Goal: Information Seeking & Learning: Understand process/instructions

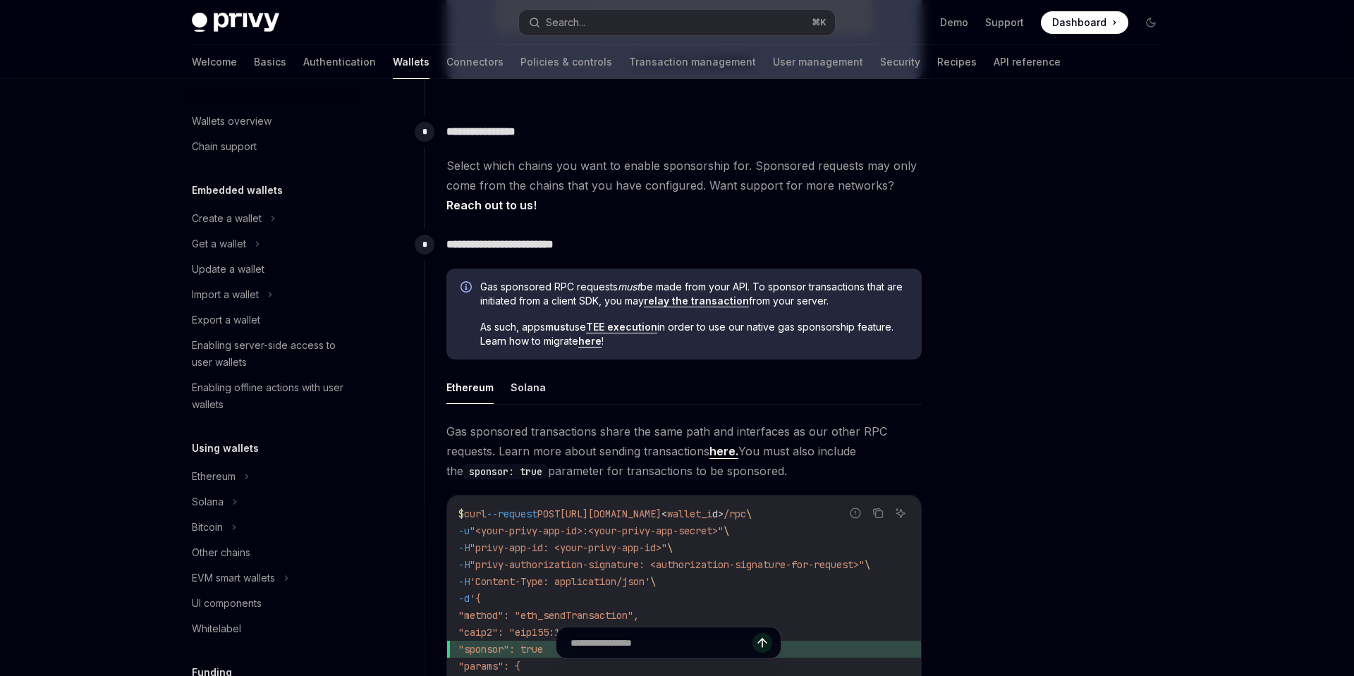
scroll to position [535, 0]
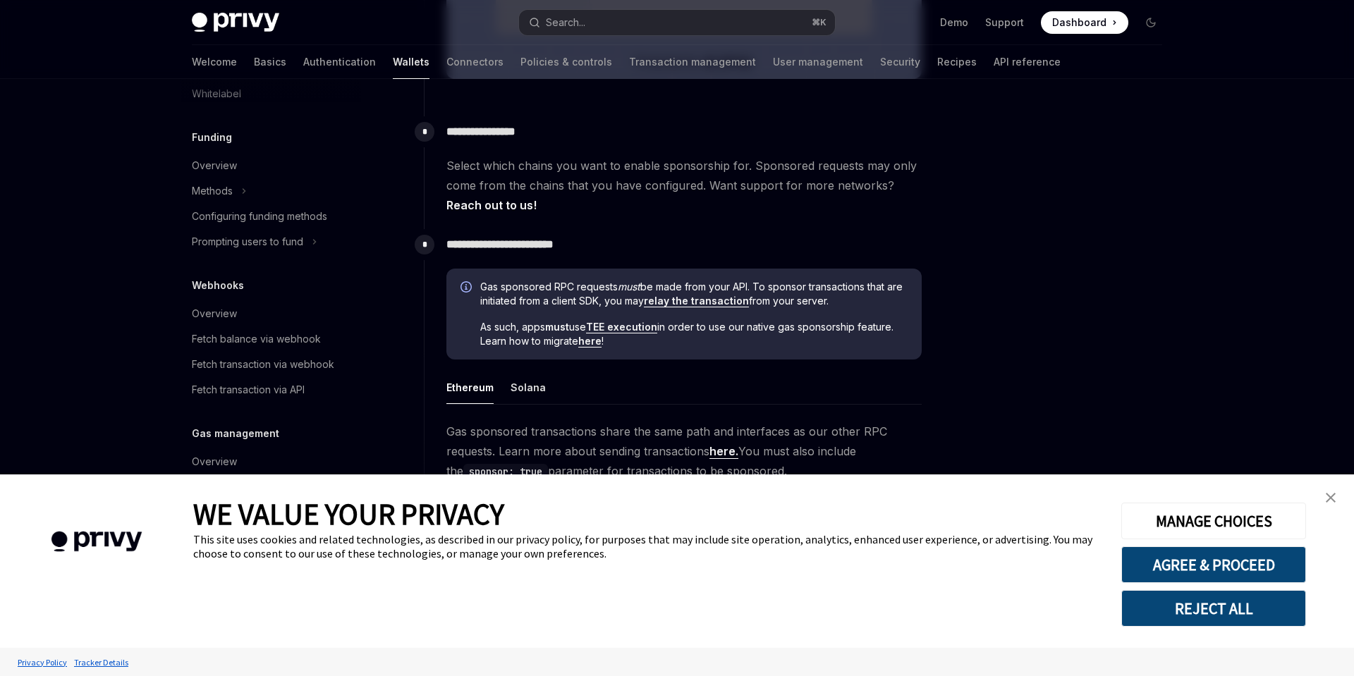
type textarea "*"
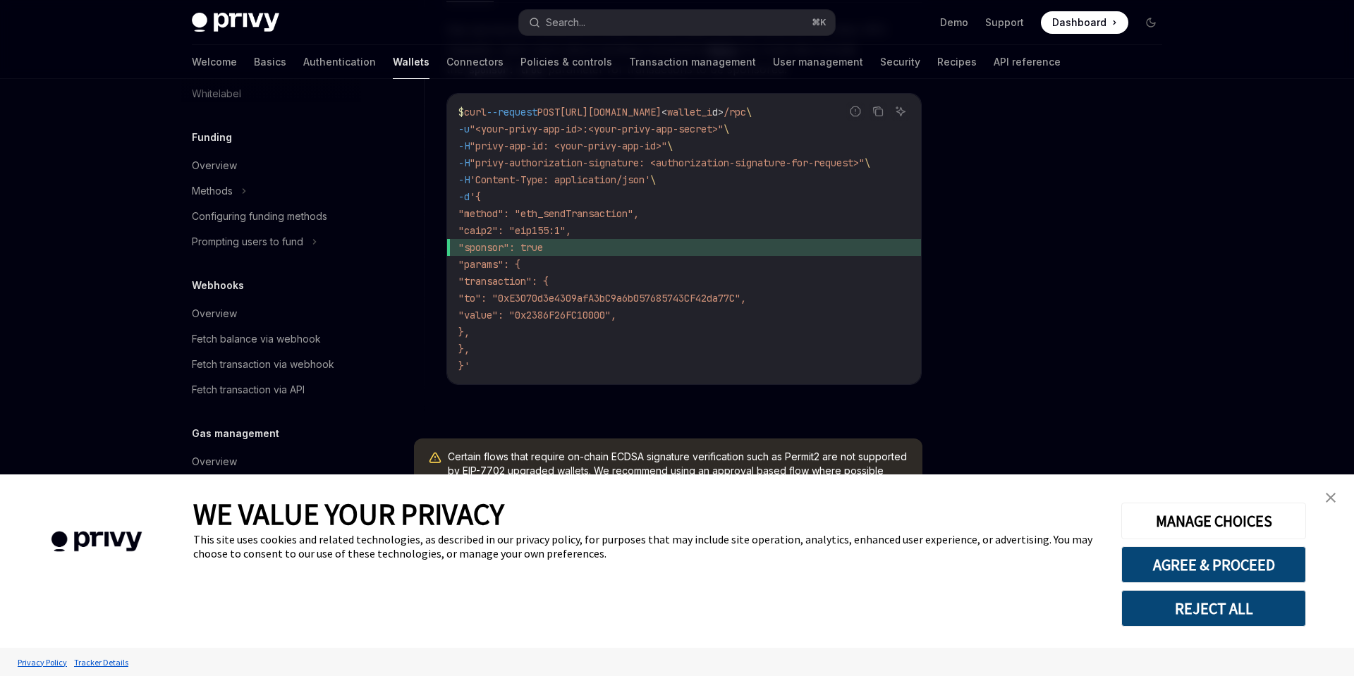
scroll to position [1070, 0]
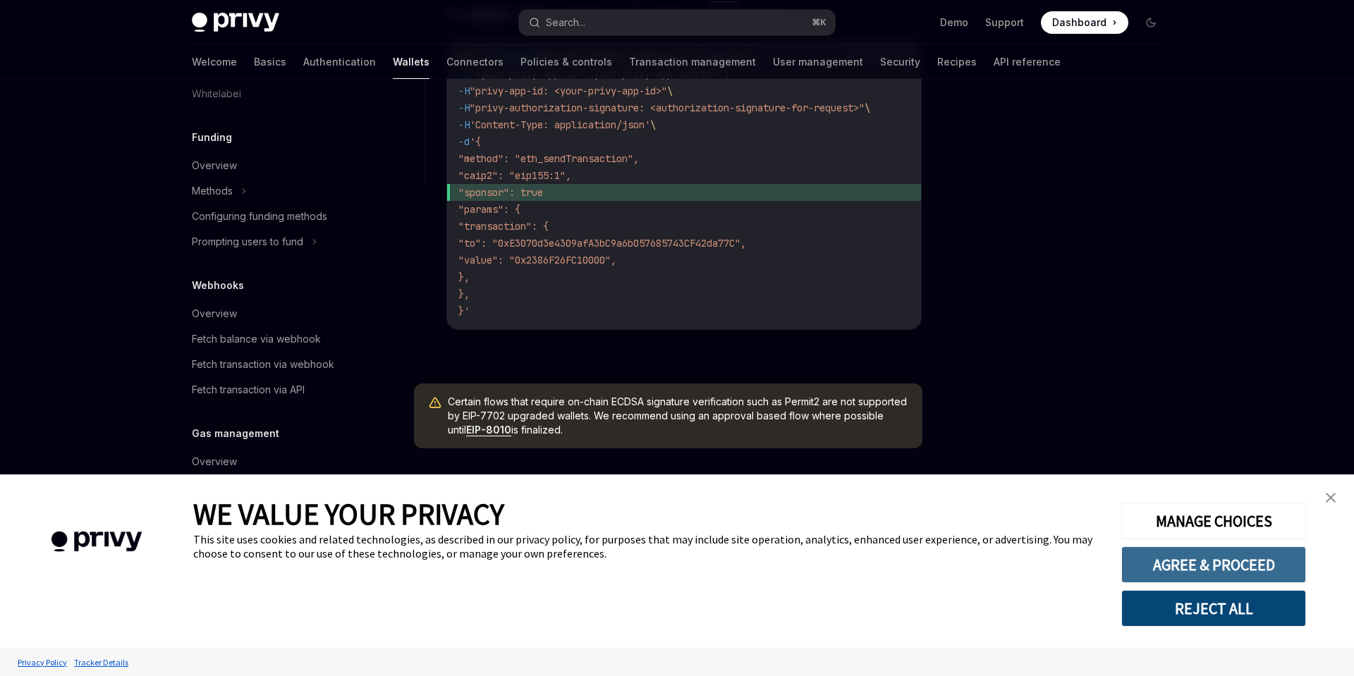
click at [1218, 570] on button "AGREE & PROCEED" at bounding box center [1213, 564] width 185 height 37
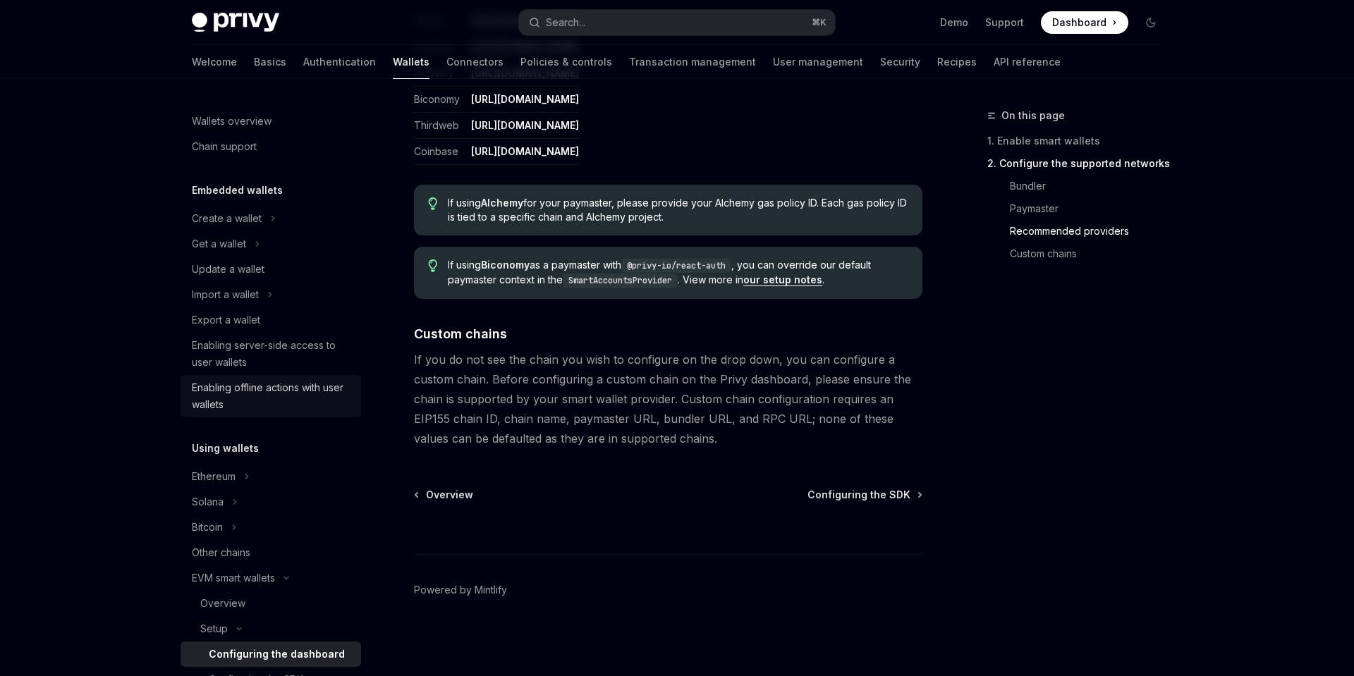
click at [312, 387] on div "Enabling offline actions with user wallets" at bounding box center [272, 396] width 161 height 34
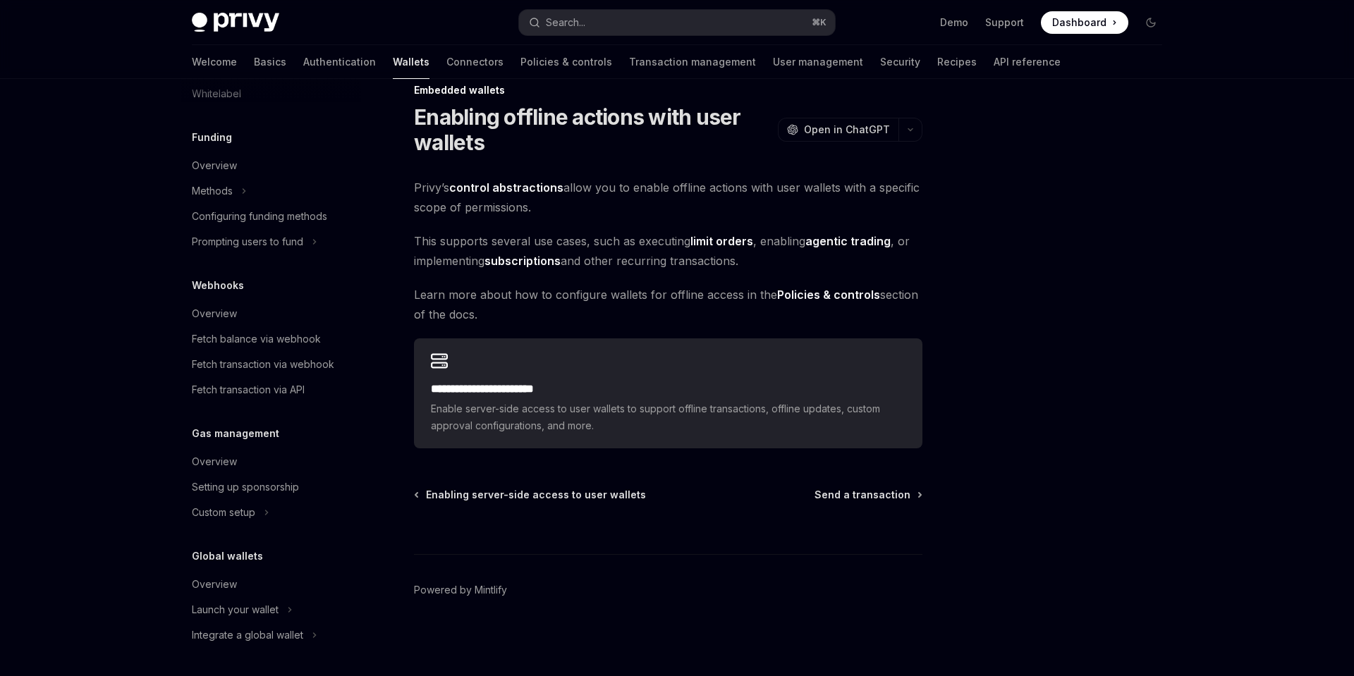
scroll to position [660, 0]
click at [325, 484] on div "Setting up sponsorship" at bounding box center [272, 489] width 161 height 17
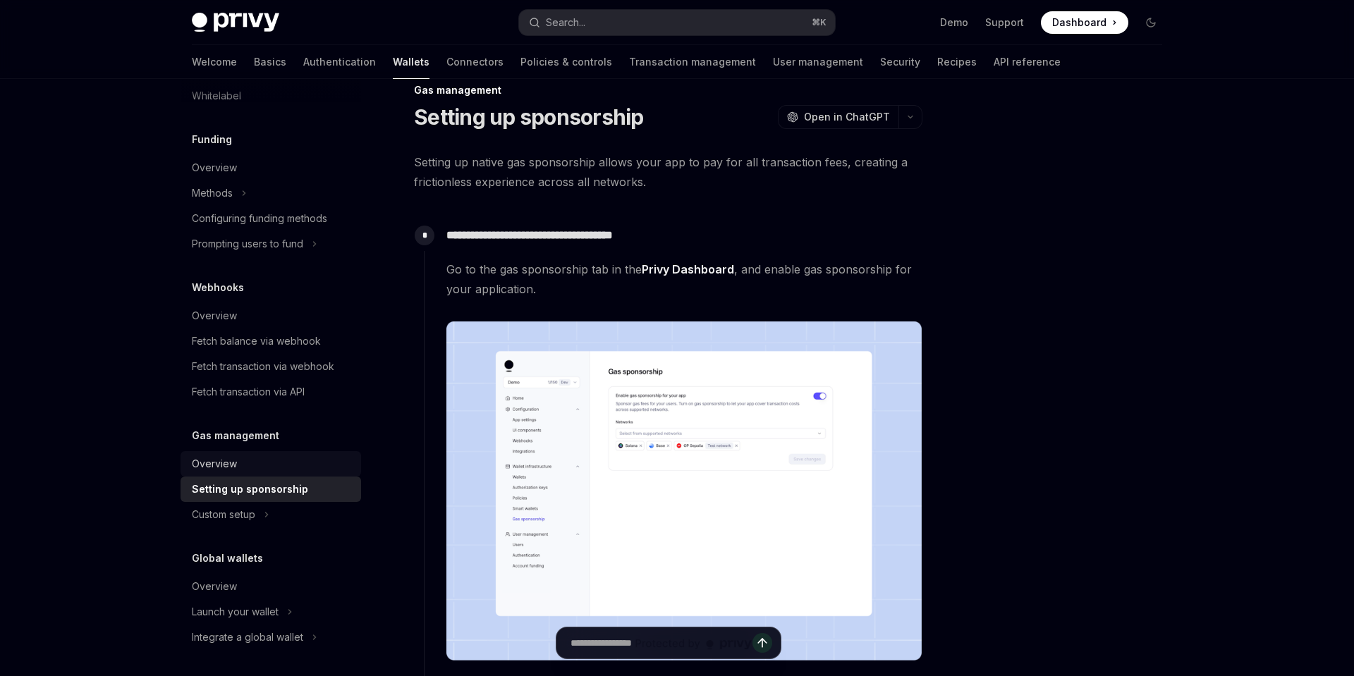
click at [260, 467] on div "Overview" at bounding box center [272, 463] width 161 height 17
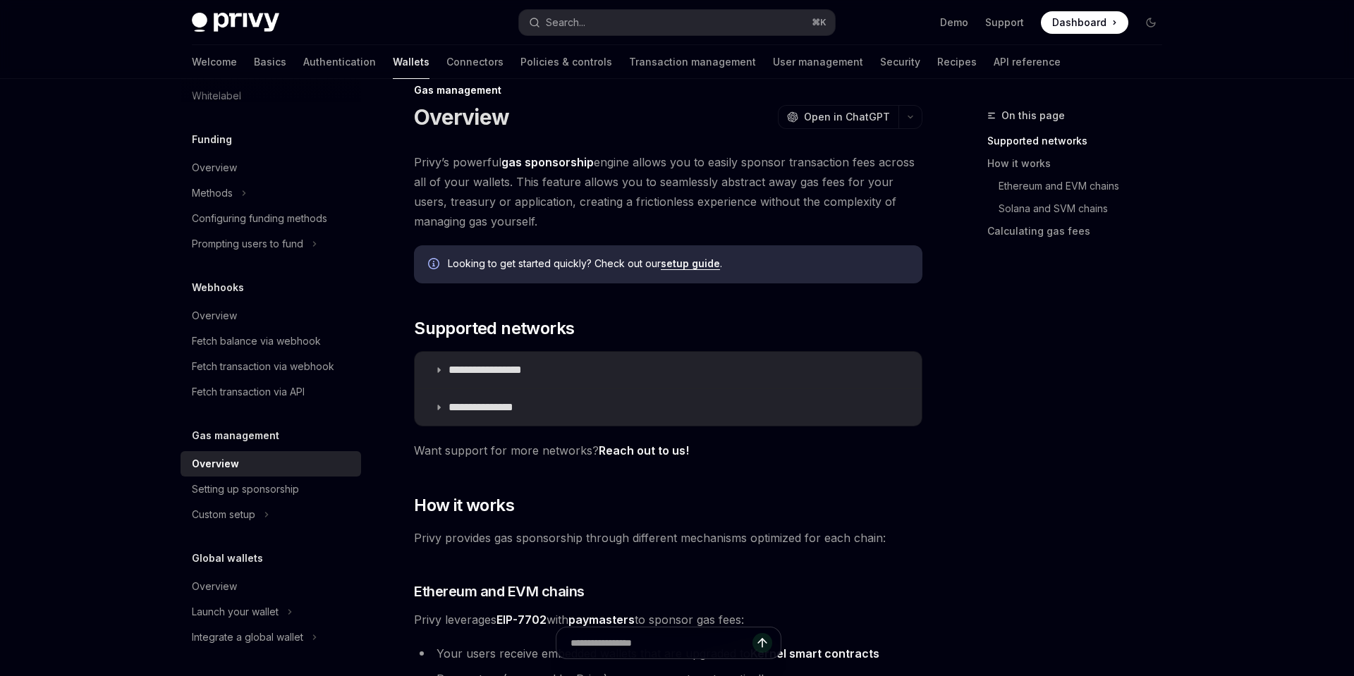
click at [685, 260] on link "setup guide" at bounding box center [690, 263] width 59 height 13
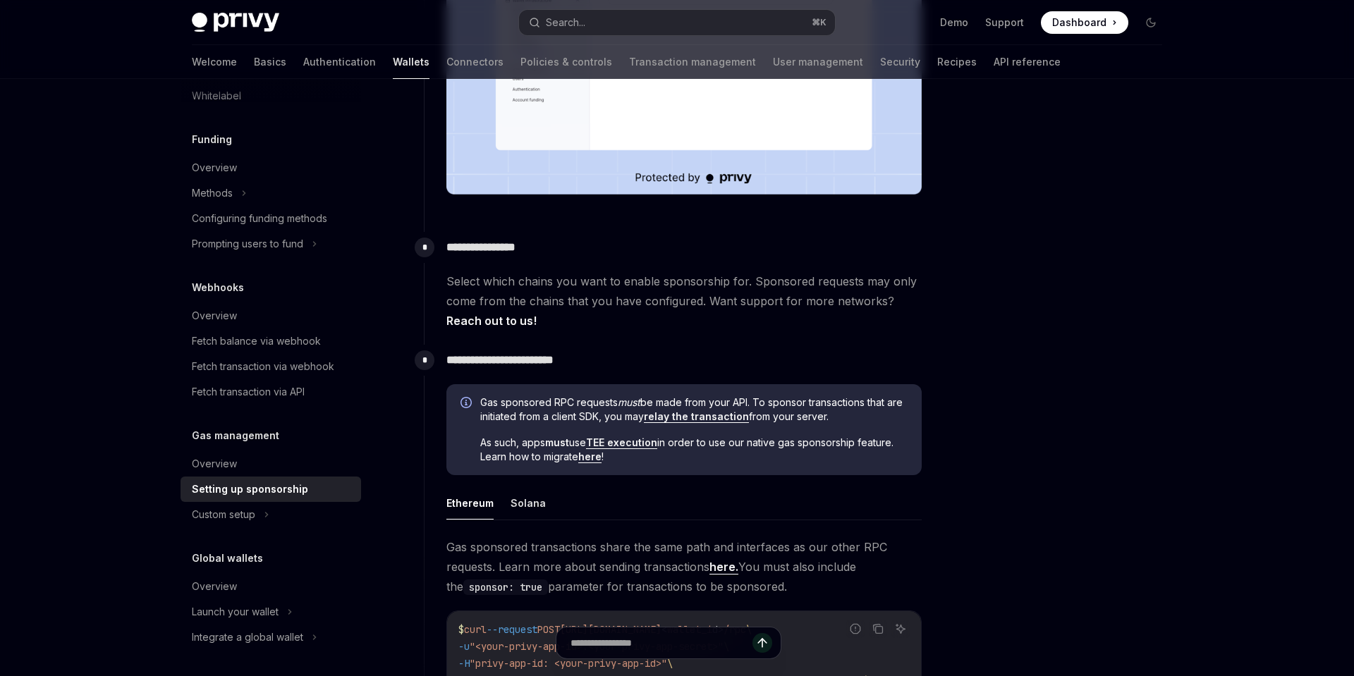
scroll to position [496, 0]
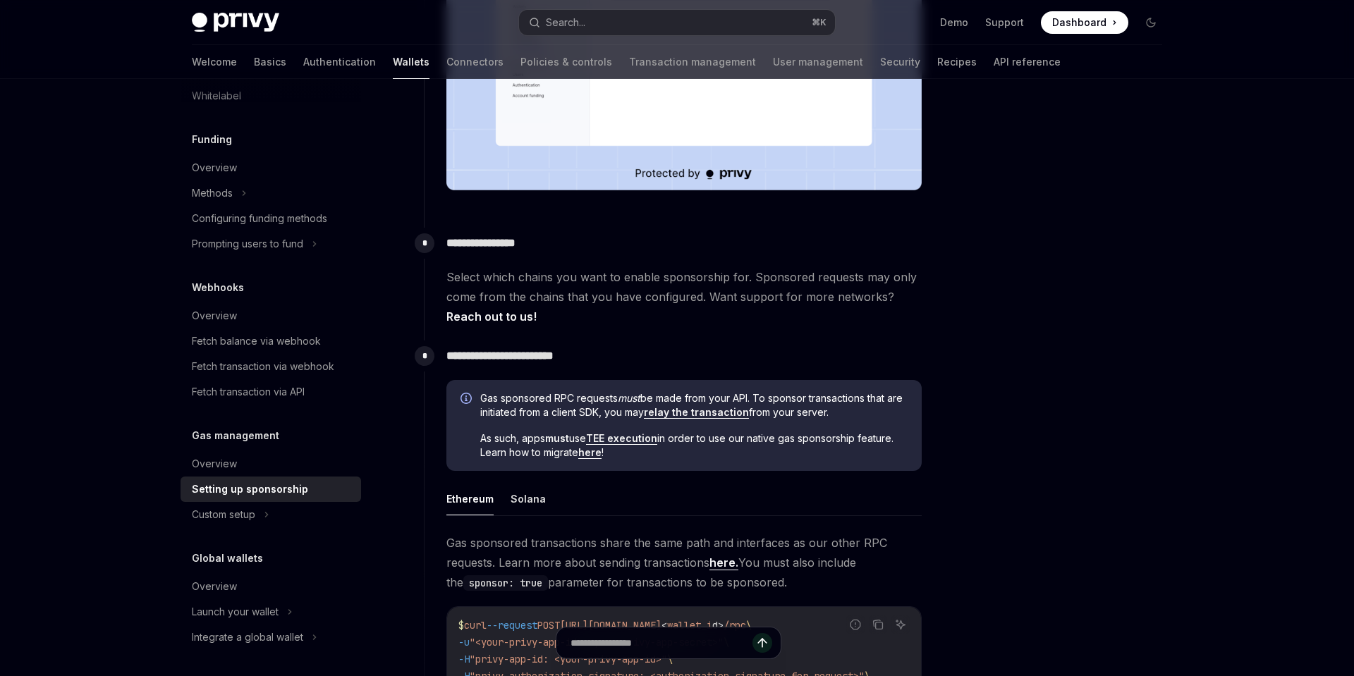
click at [690, 410] on link "relay the transaction" at bounding box center [696, 412] width 105 height 13
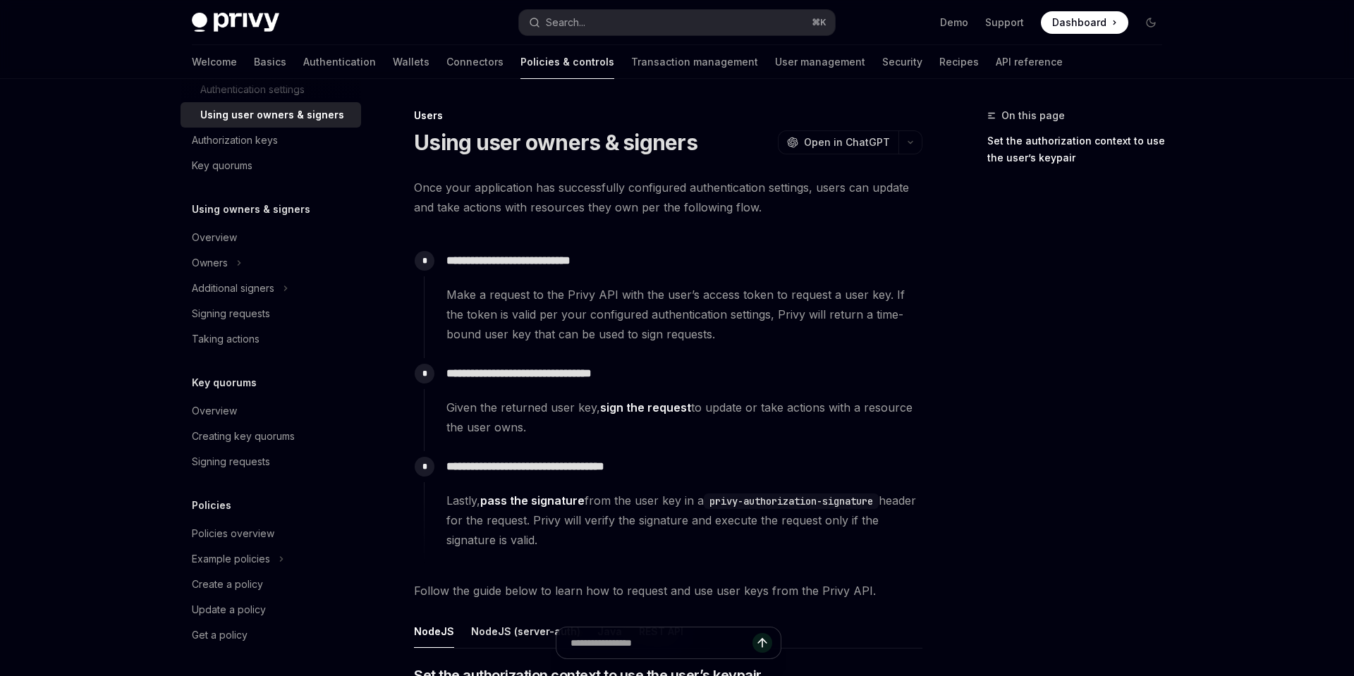
click at [422, 140] on h1 "Using user owners & signers" at bounding box center [555, 142] width 283 height 25
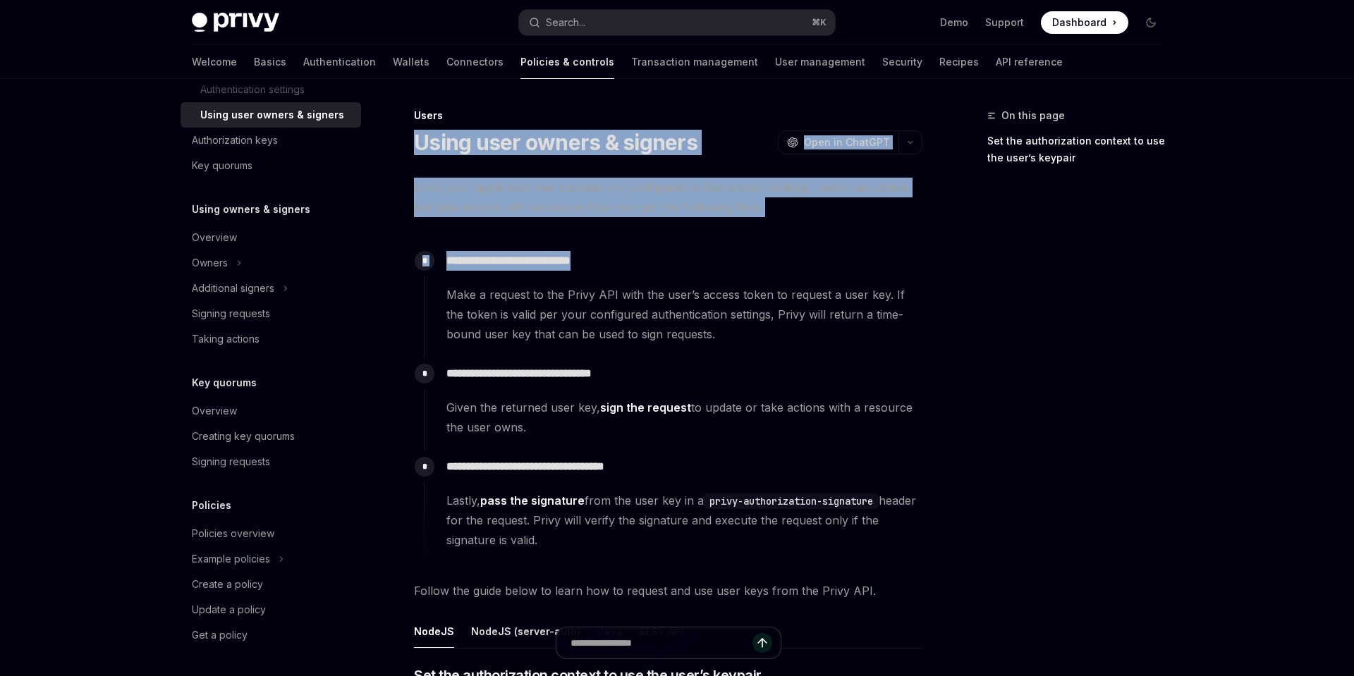
drag, startPoint x: 413, startPoint y: 140, endPoint x: 714, endPoint y: 265, distance: 325.5
click at [714, 265] on p "**********" at bounding box center [683, 261] width 475 height 20
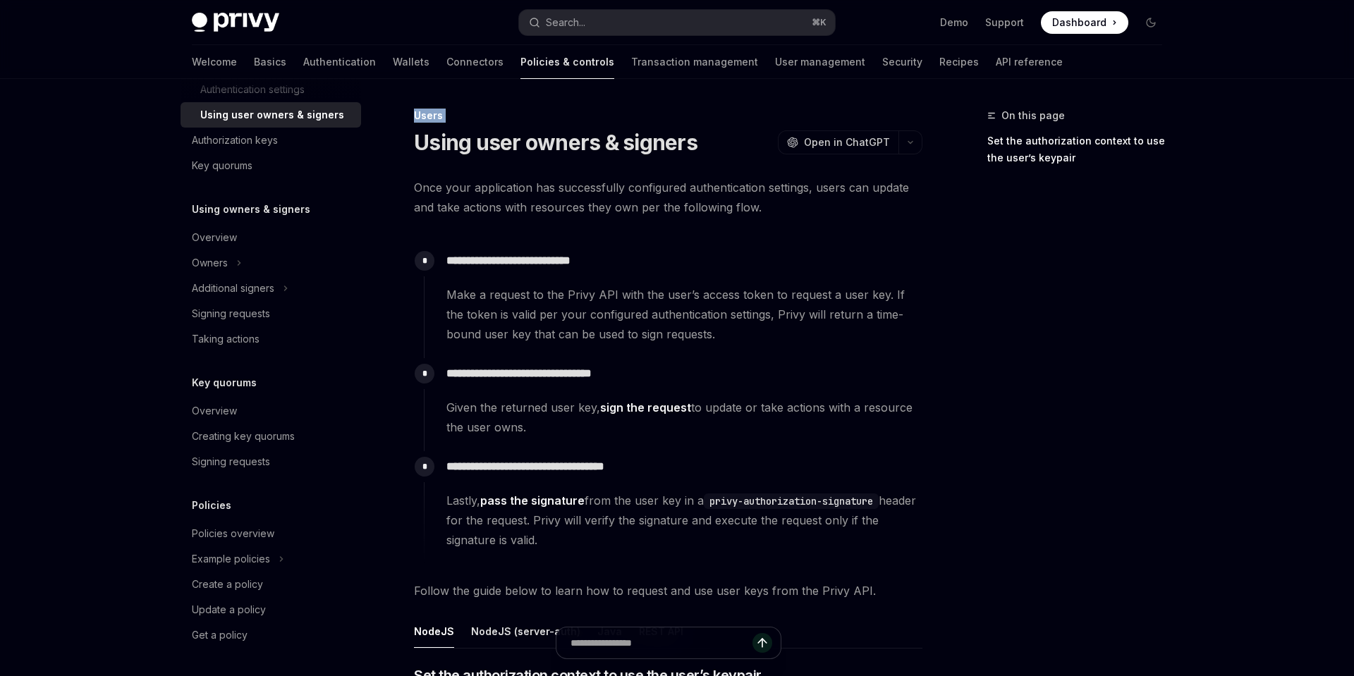
drag, startPoint x: 413, startPoint y: 111, endPoint x: 444, endPoint y: 127, distance: 34.1
click at [444, 127] on div "Users Using user owners & signers OpenAI Open in ChatGPT" at bounding box center [668, 132] width 508 height 47
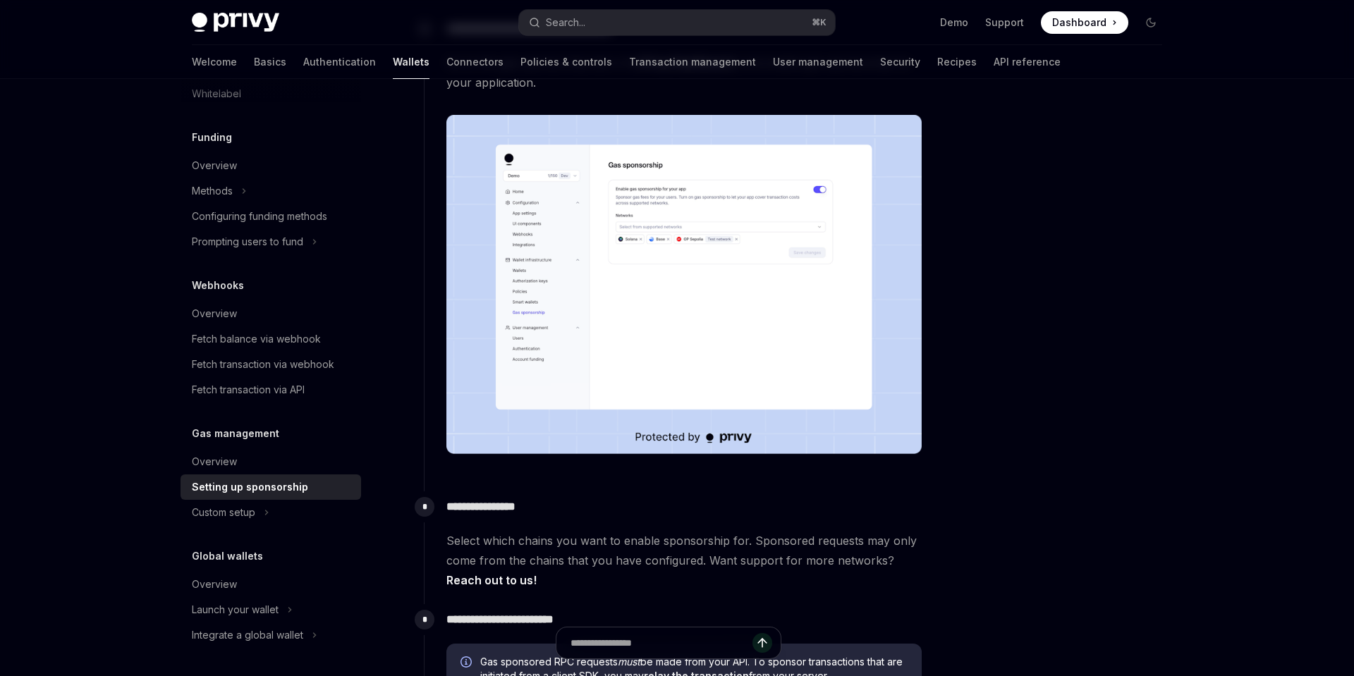
scroll to position [568, 0]
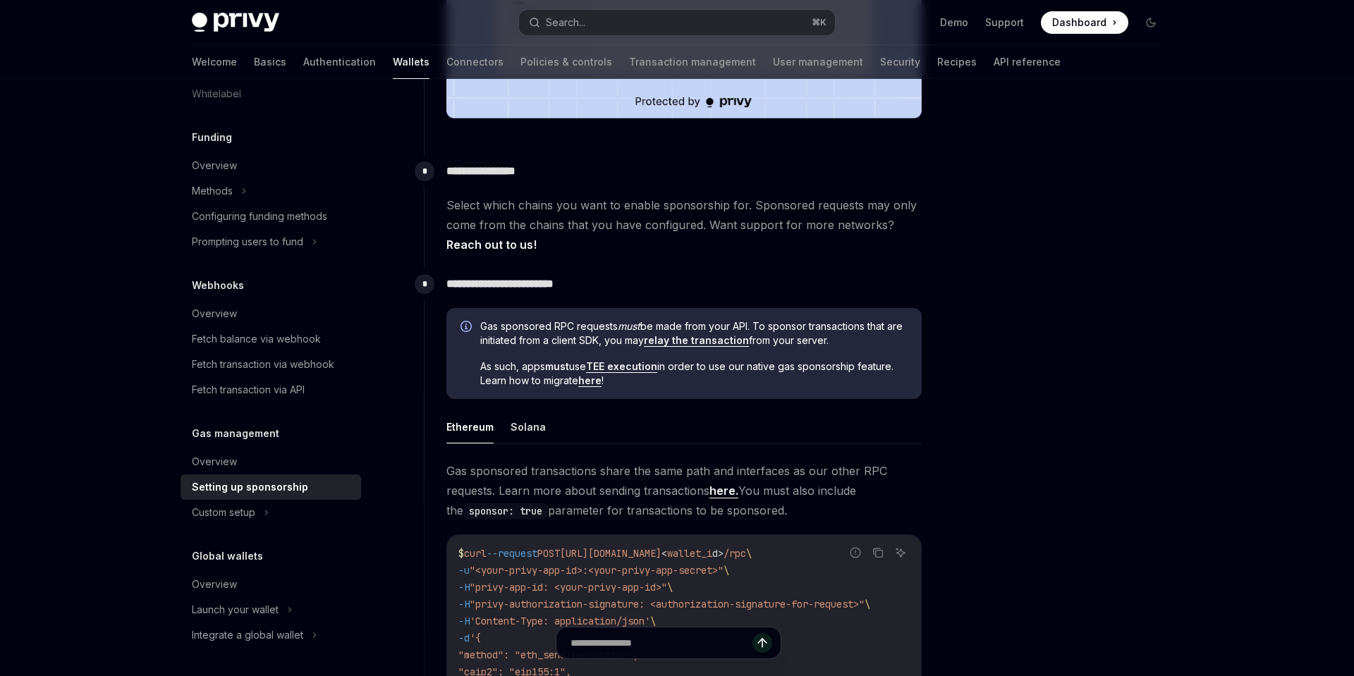
click at [635, 368] on link "TEE execution" at bounding box center [621, 366] width 71 height 13
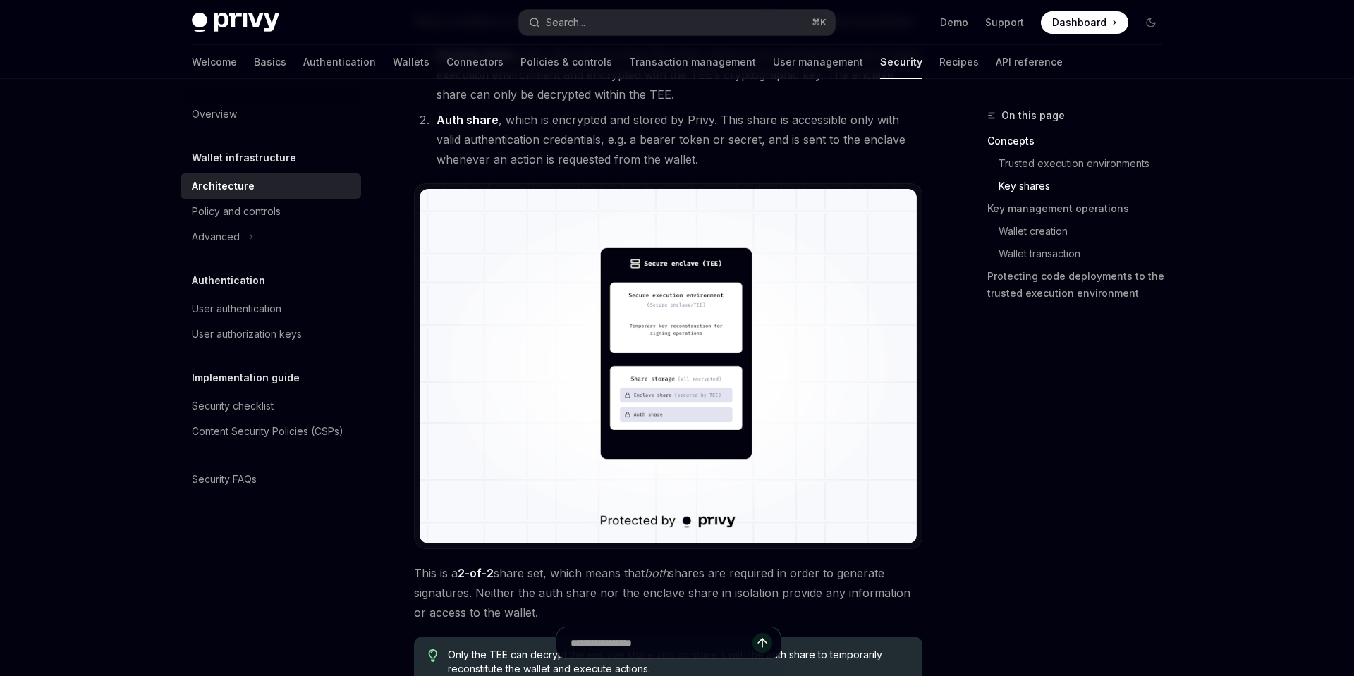
scroll to position [1057, 0]
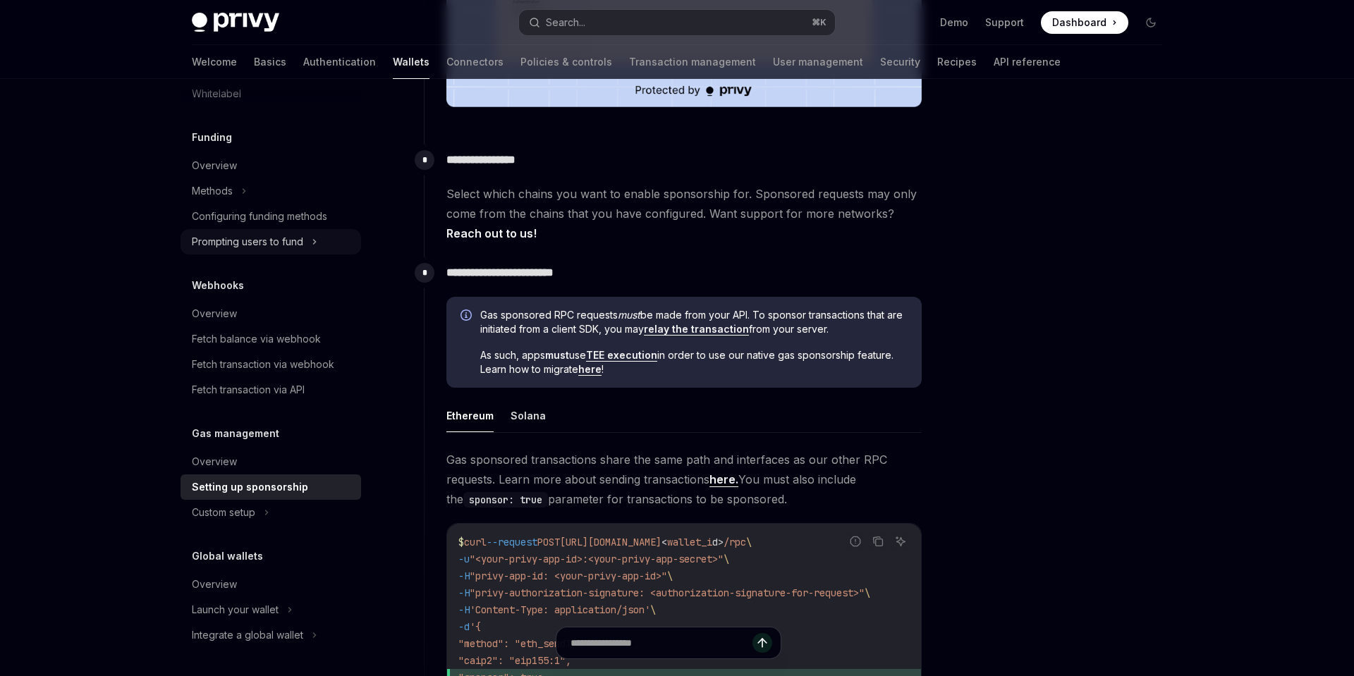
scroll to position [568, 0]
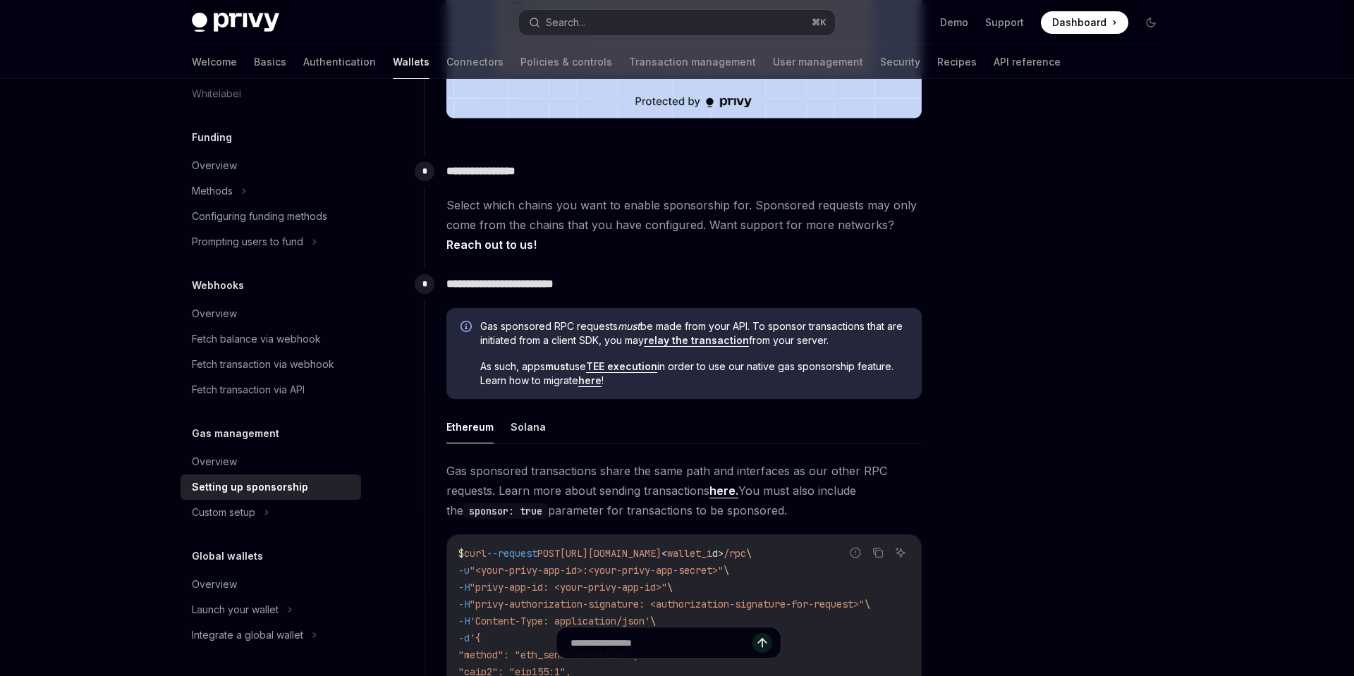
click at [589, 385] on link "here" at bounding box center [589, 380] width 23 height 13
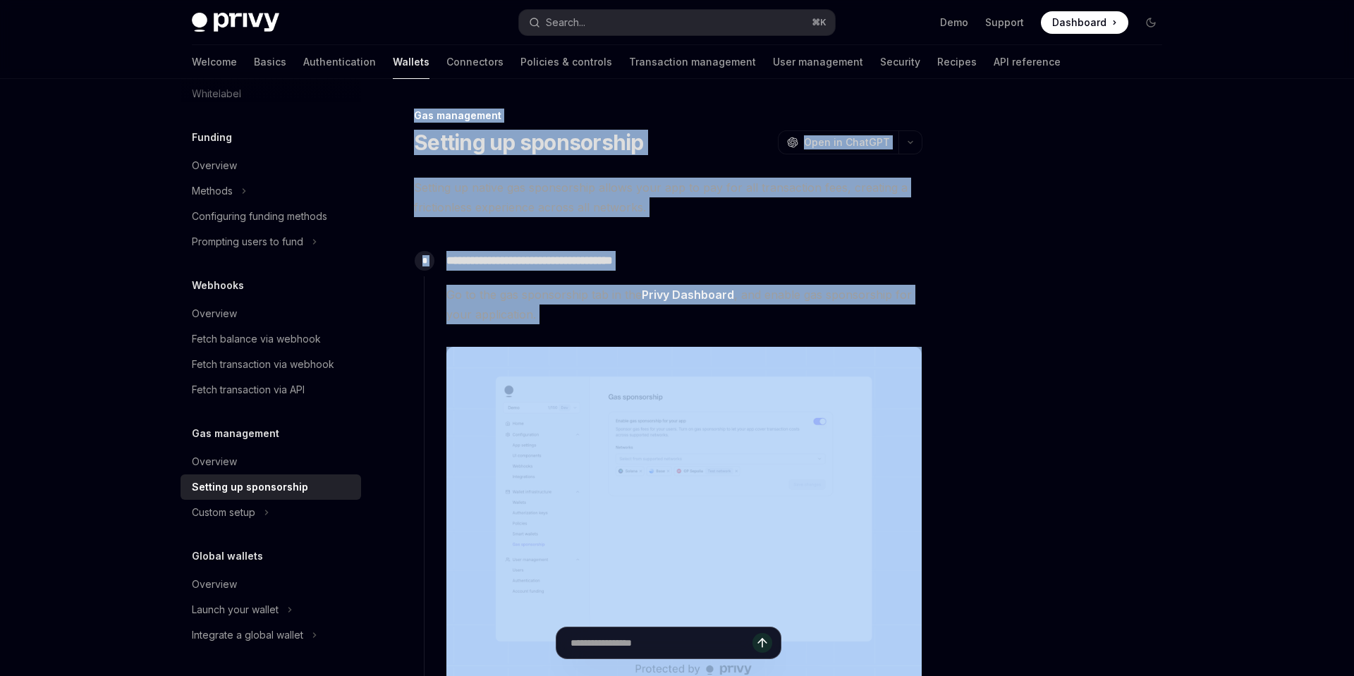
drag, startPoint x: 410, startPoint y: 111, endPoint x: 807, endPoint y: 331, distance: 452.9
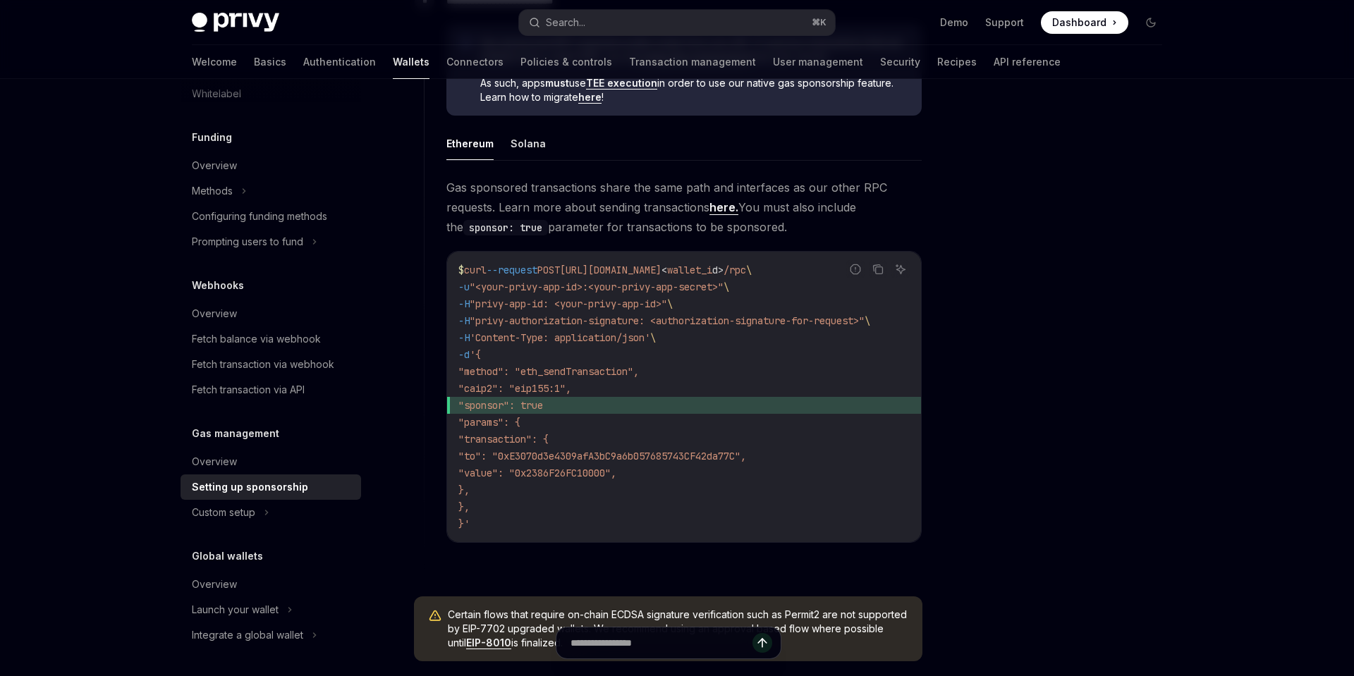
scroll to position [1070, 0]
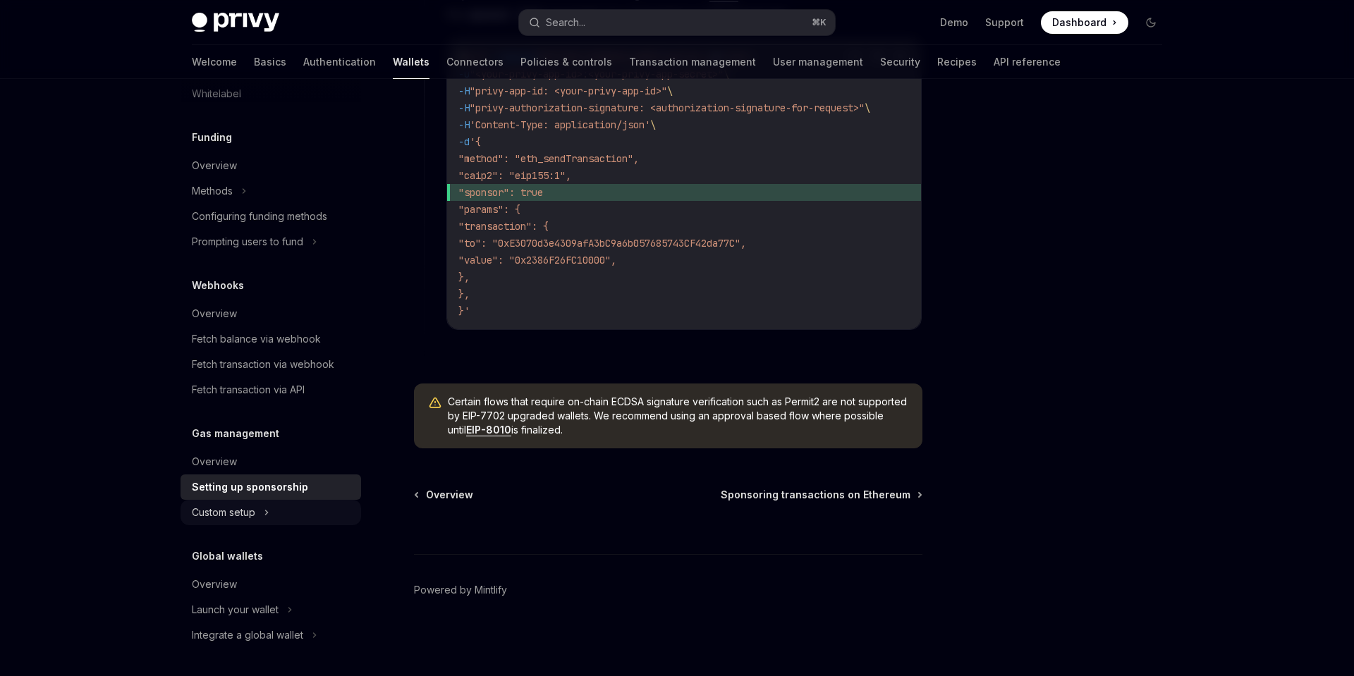
click at [252, 518] on div "Custom setup" at bounding box center [223, 512] width 63 height 17
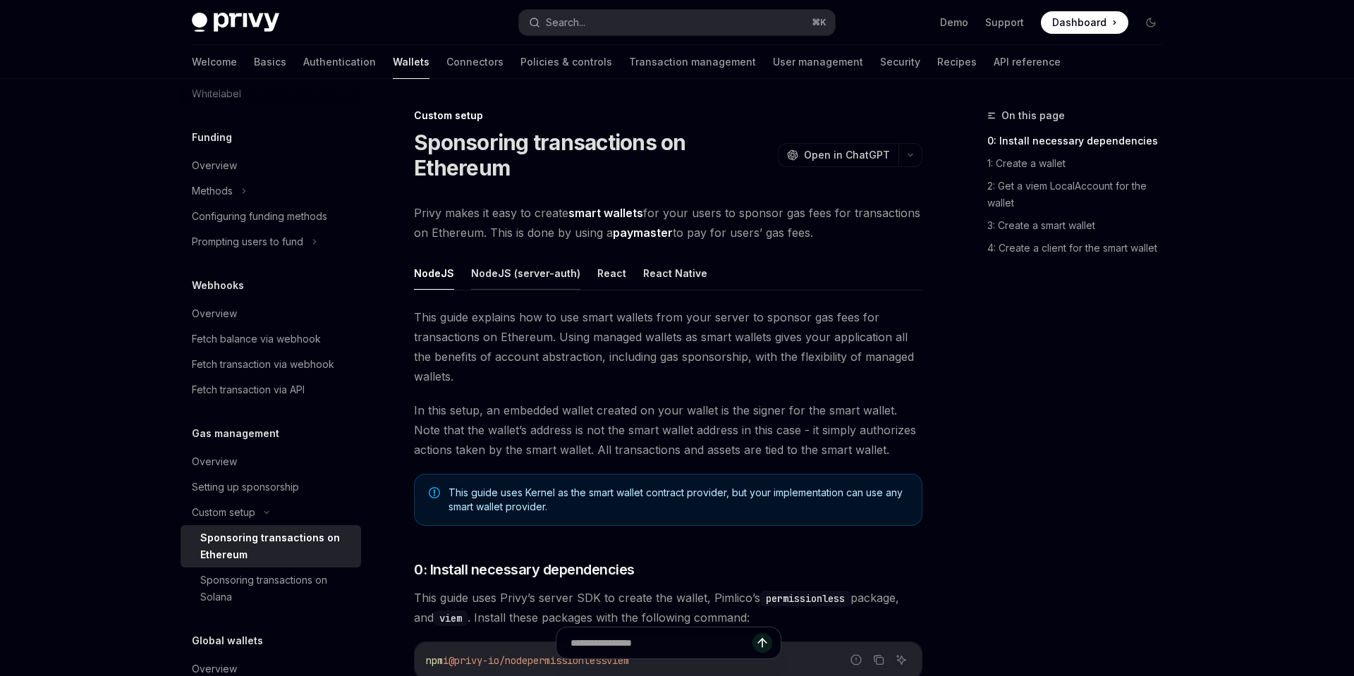
click at [545, 281] on button "NodeJS (server-auth)" at bounding box center [525, 273] width 109 height 33
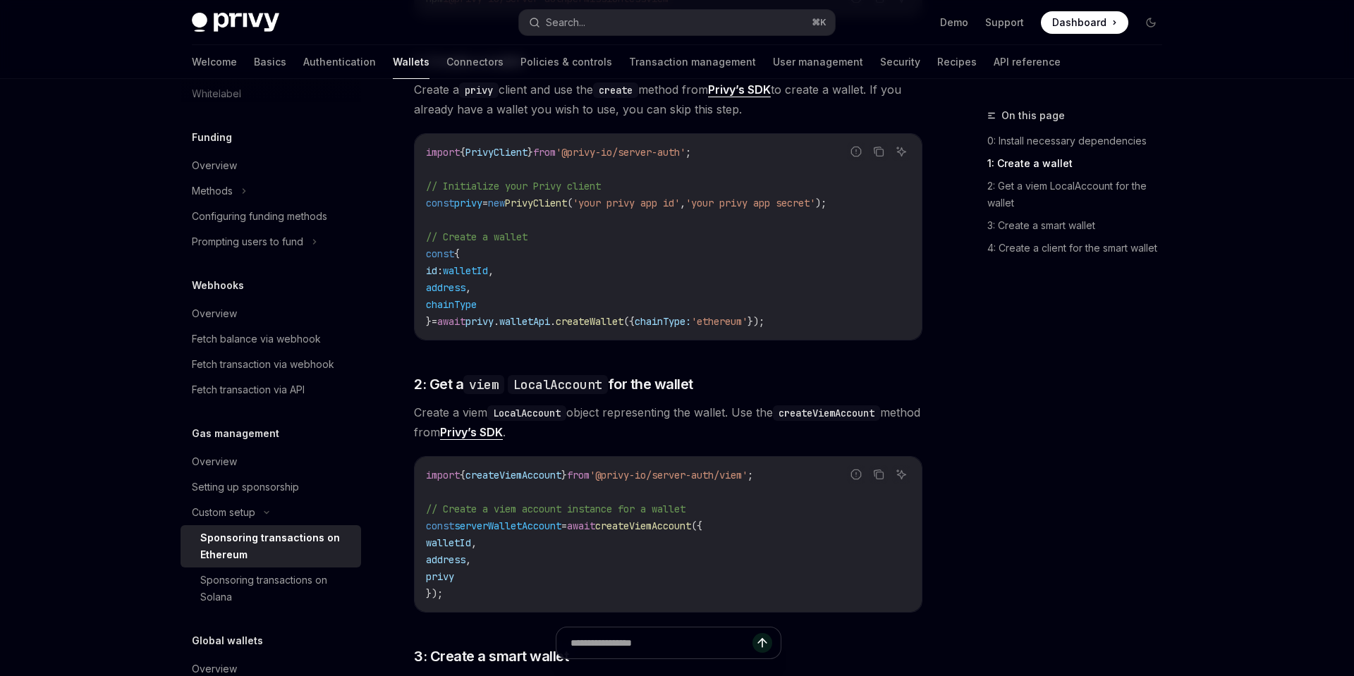
scroll to position [761, 0]
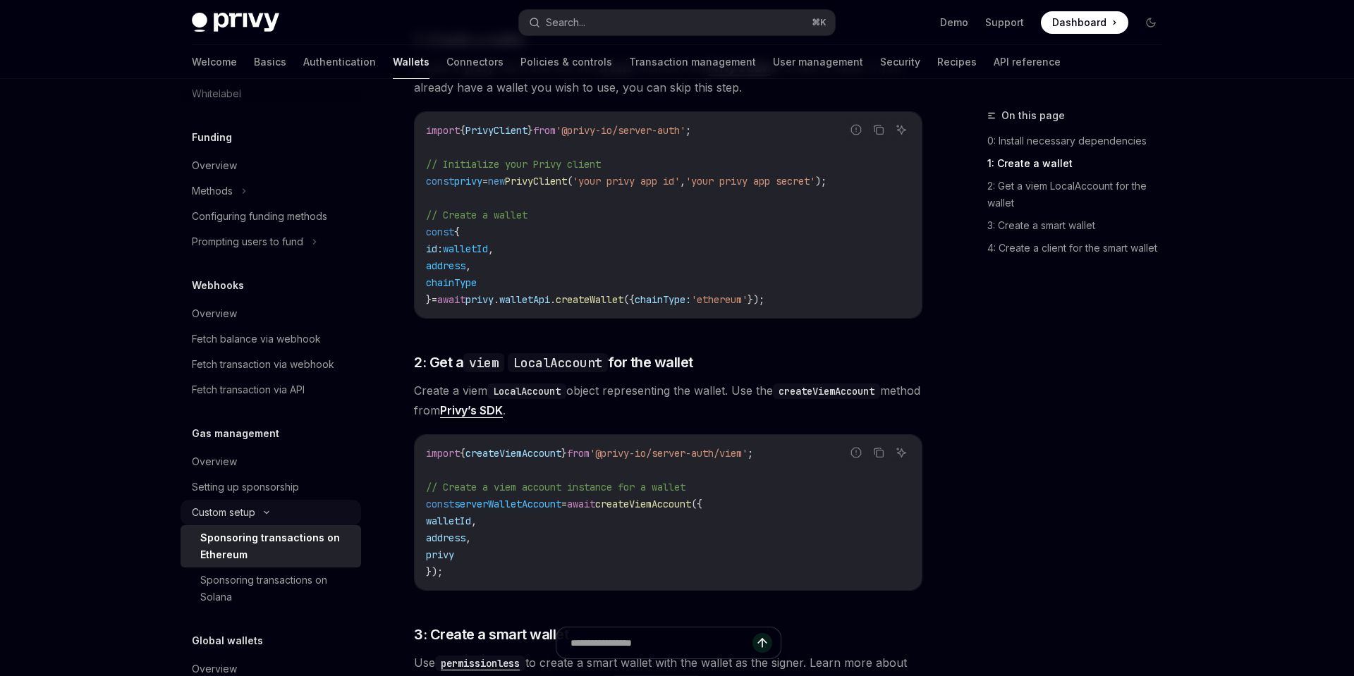
click at [247, 511] on div "Custom setup" at bounding box center [223, 512] width 63 height 17
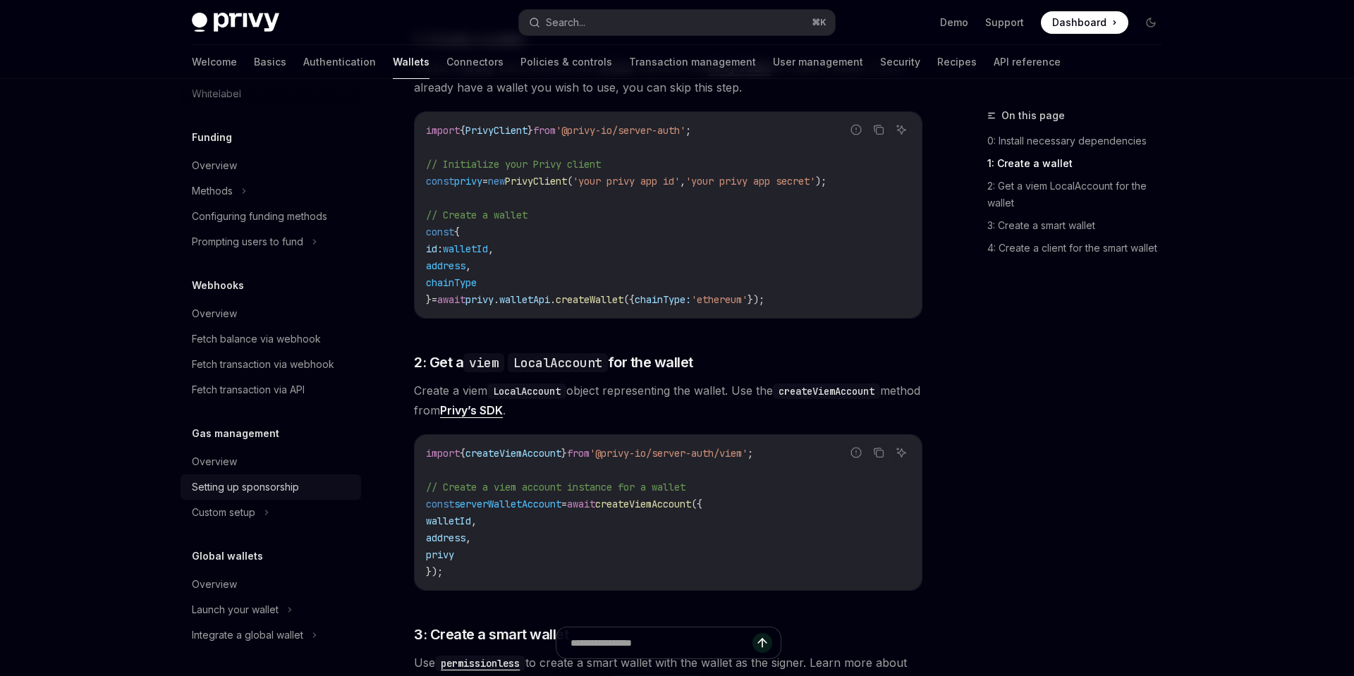
click at [259, 494] on div "Setting up sponsorship" at bounding box center [245, 487] width 107 height 17
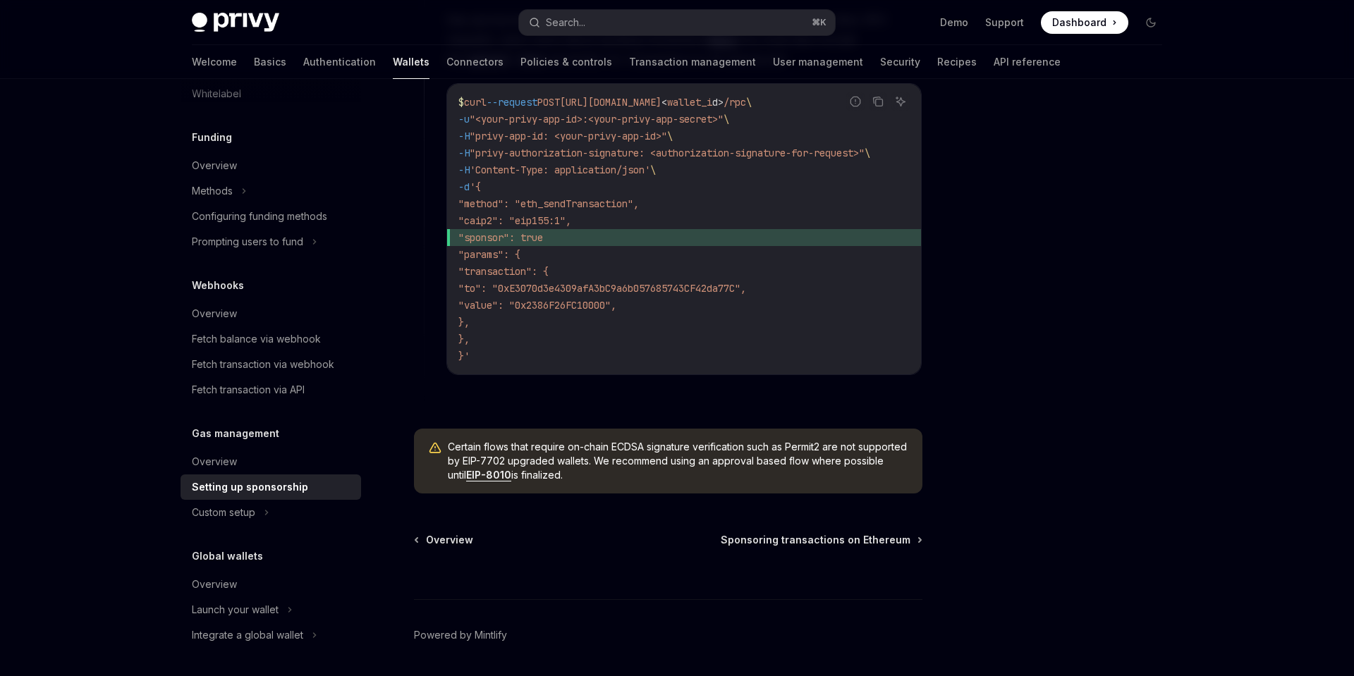
scroll to position [1010, 0]
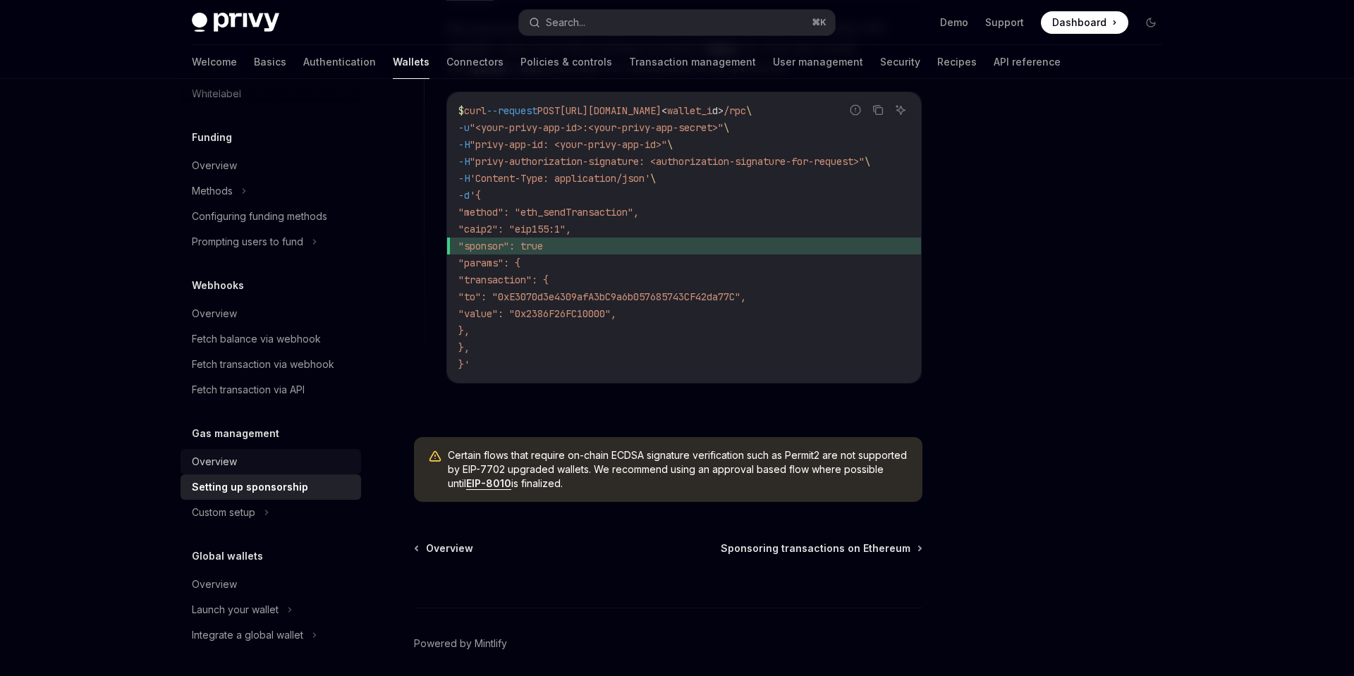
click at [199, 463] on div "Overview" at bounding box center [214, 461] width 45 height 17
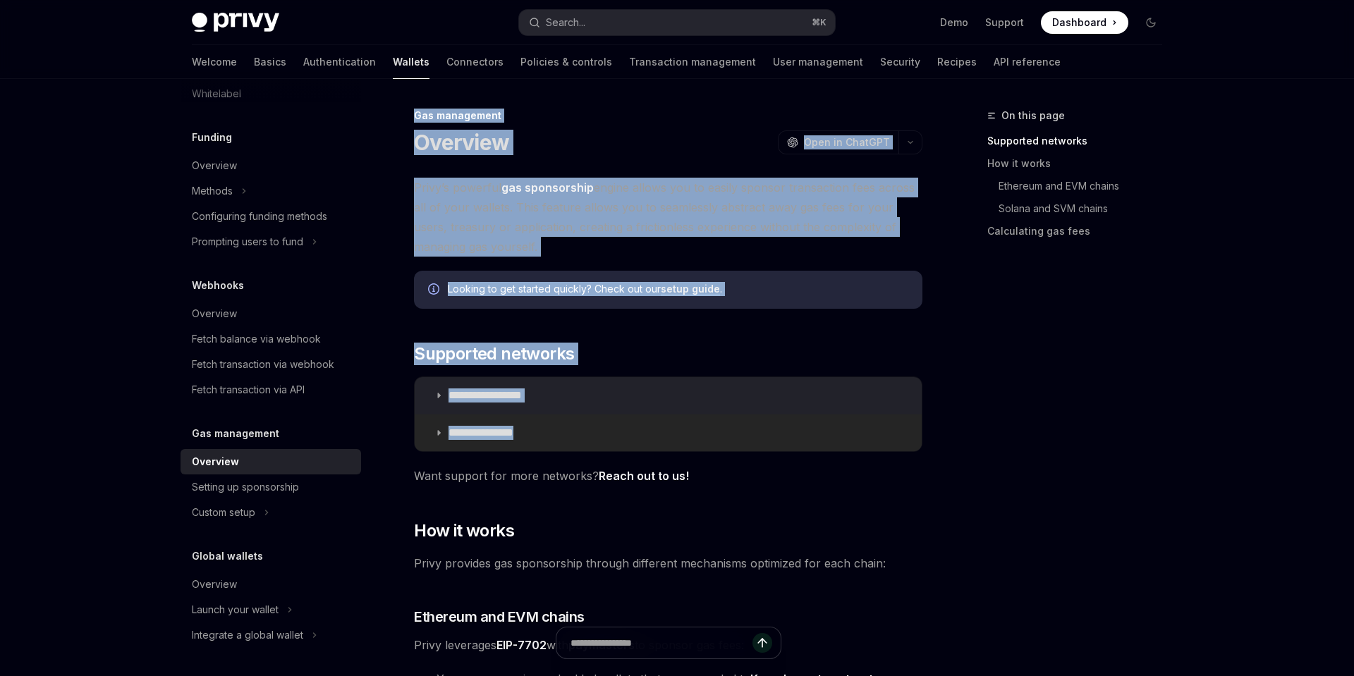
drag, startPoint x: 415, startPoint y: 111, endPoint x: 659, endPoint y: 441, distance: 409.8
click at [695, 294] on link "setup guide" at bounding box center [690, 289] width 59 height 13
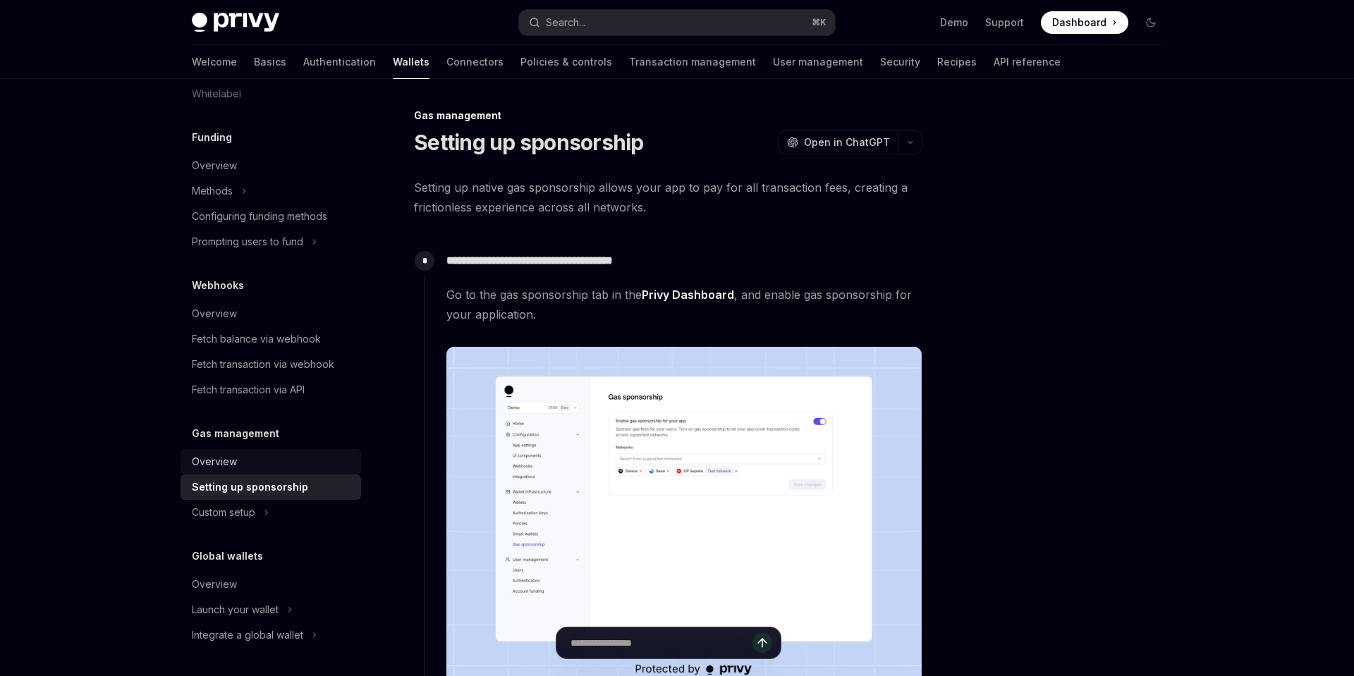
click at [200, 465] on div "Overview" at bounding box center [214, 461] width 45 height 17
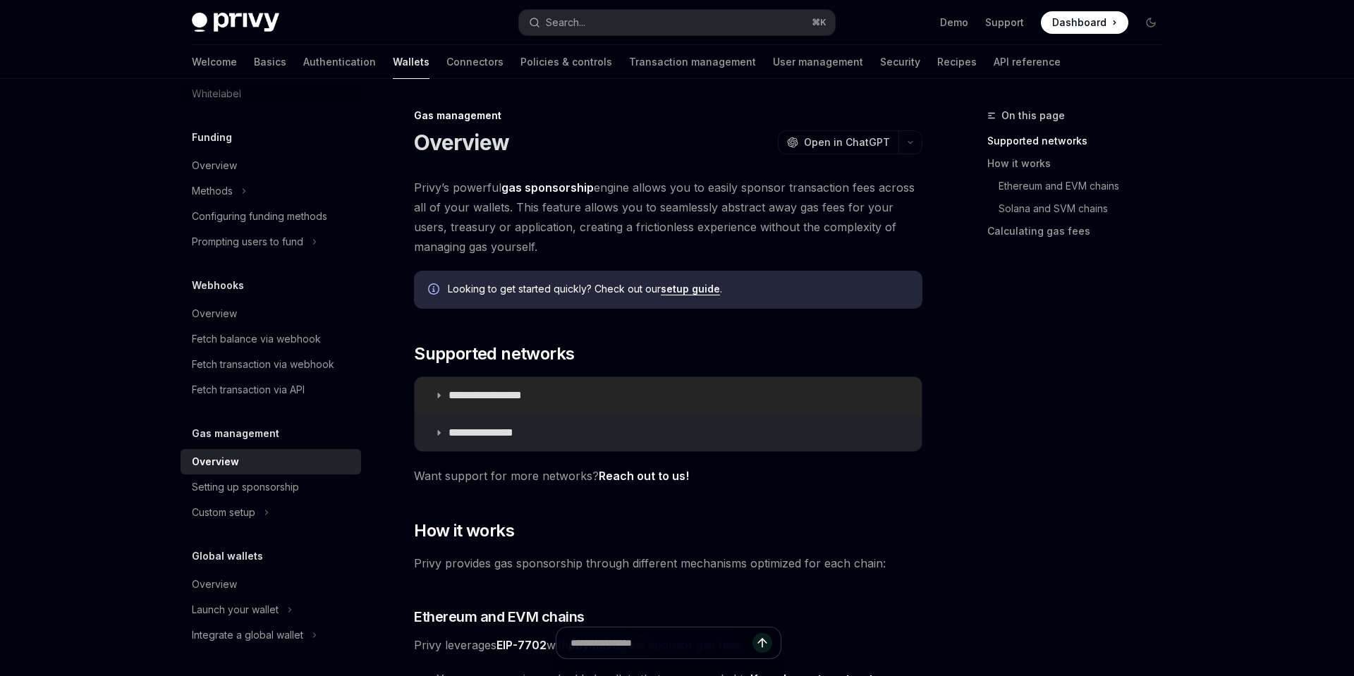
click at [437, 400] on summary "**********" at bounding box center [668, 395] width 507 height 37
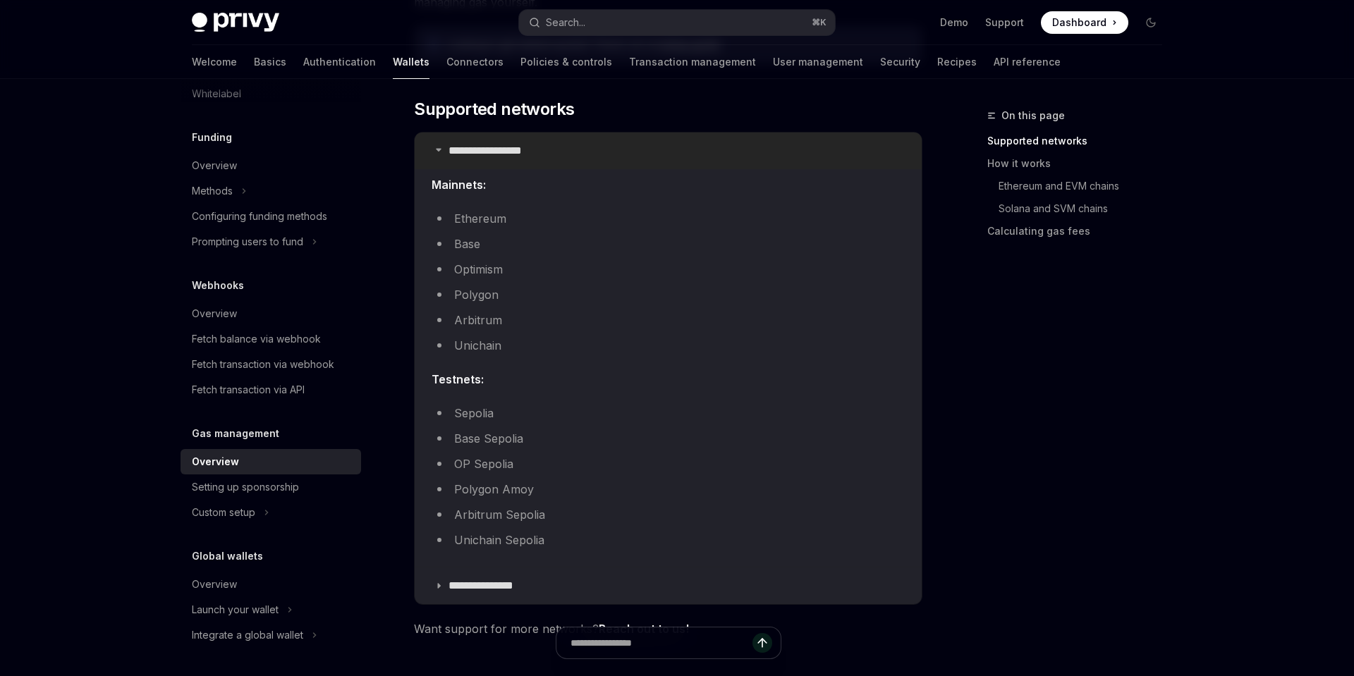
scroll to position [200, 0]
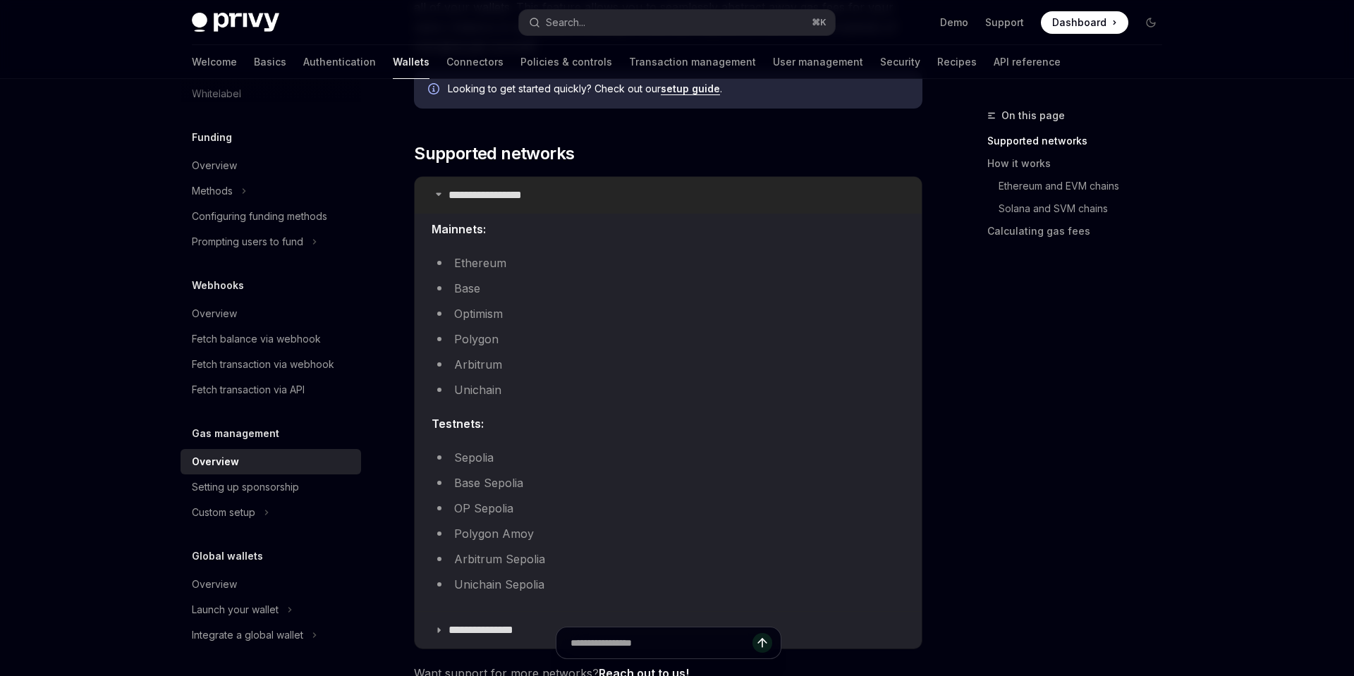
click at [434, 191] on icon at bounding box center [438, 194] width 8 height 8
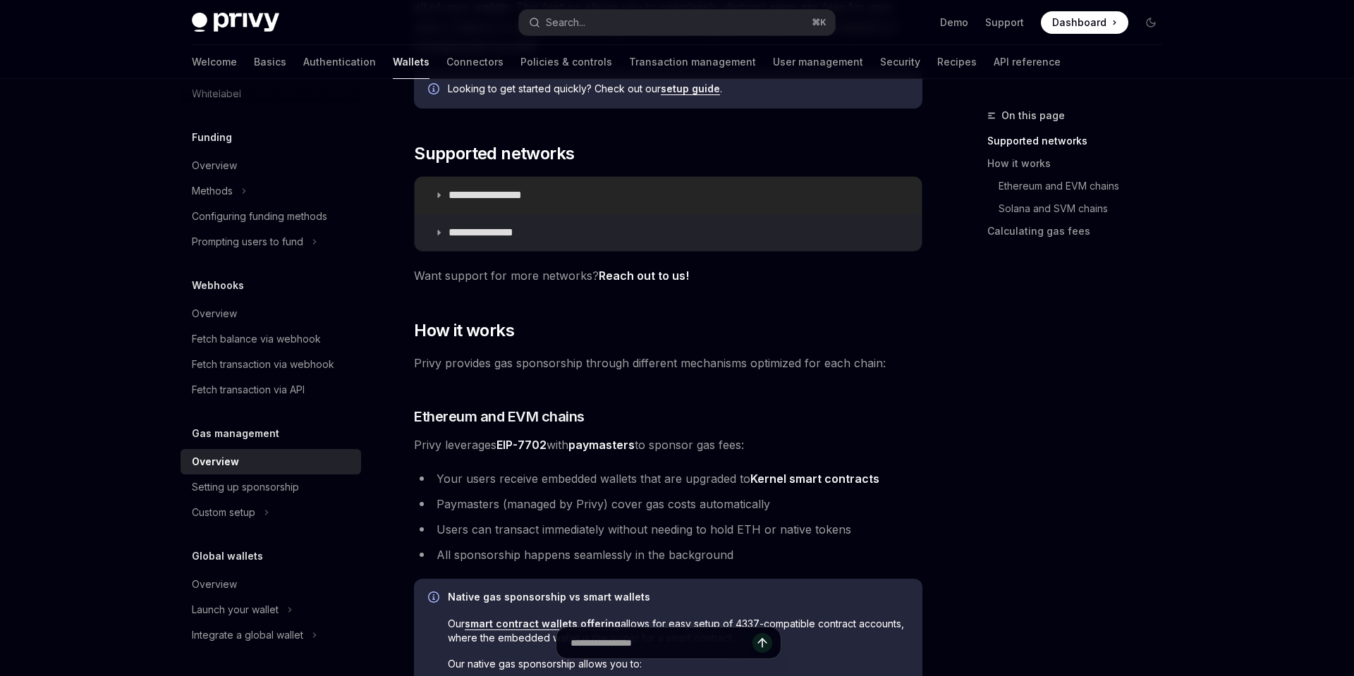
click at [434, 191] on icon at bounding box center [438, 195] width 8 height 8
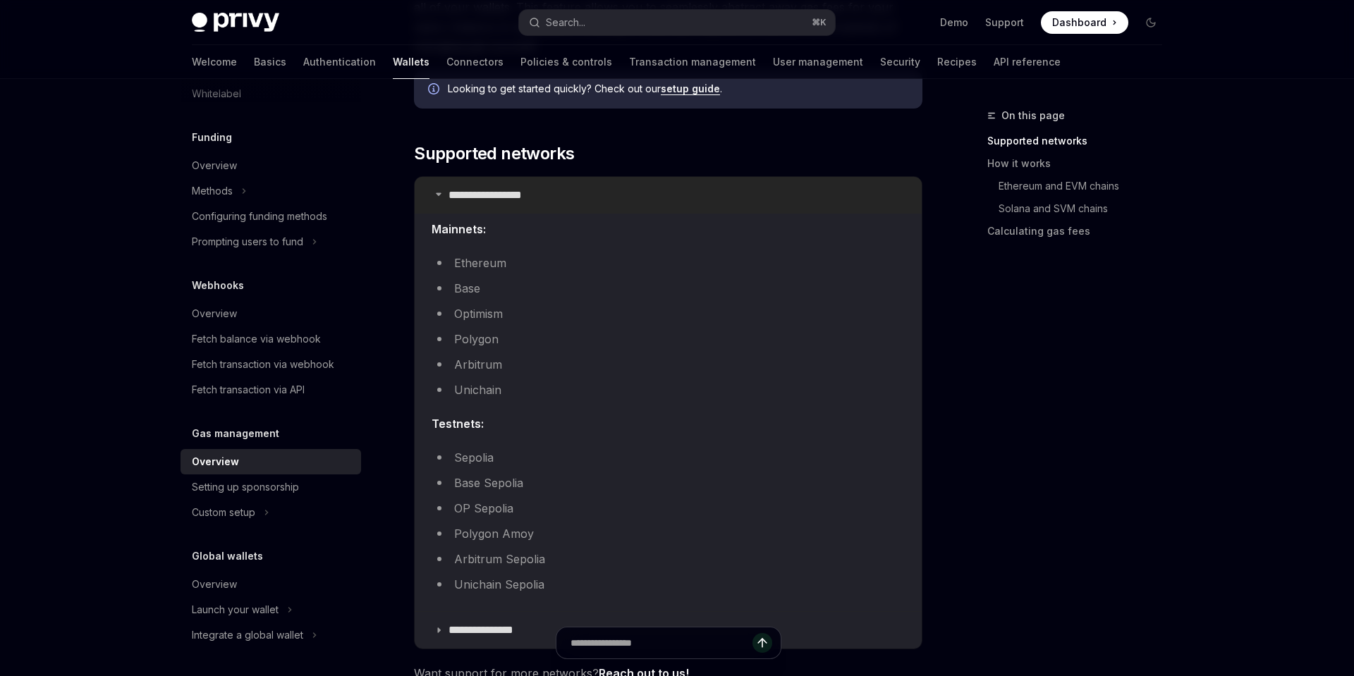
click at [434, 191] on icon at bounding box center [438, 194] width 8 height 8
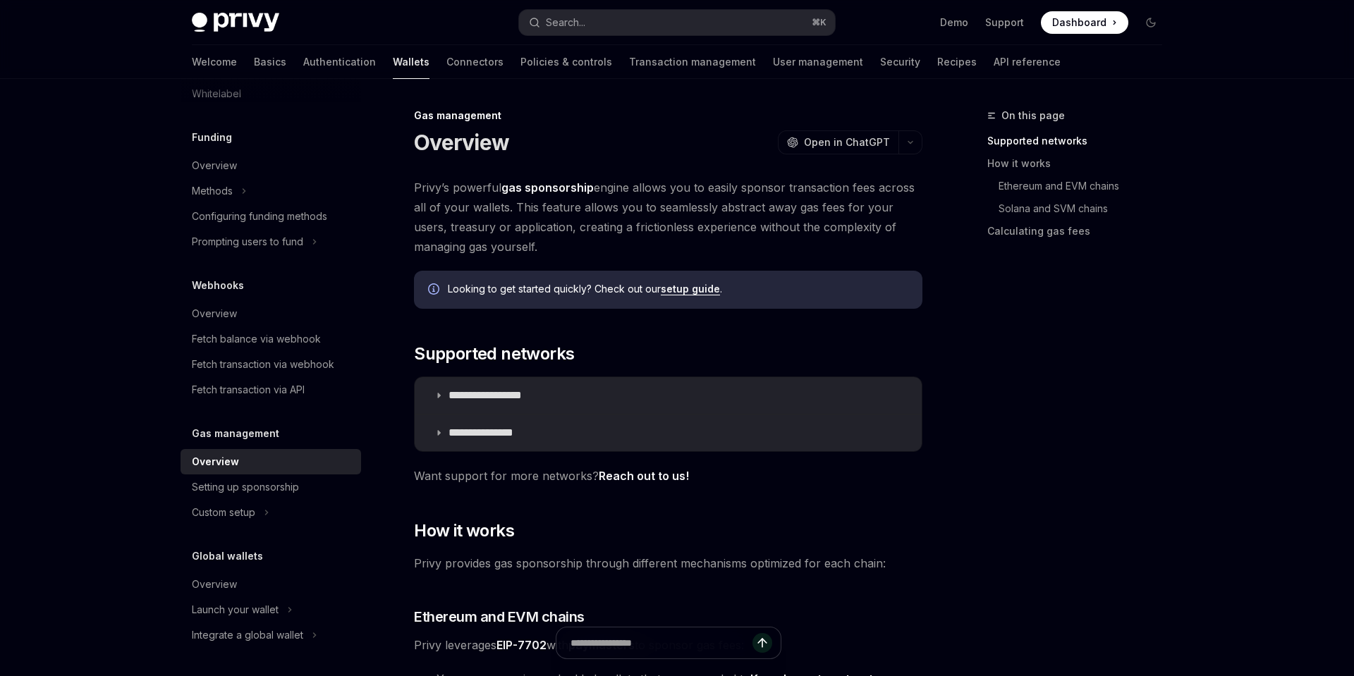
drag, startPoint x: 415, startPoint y: 116, endPoint x: 754, endPoint y: 253, distance: 366.6
copy div "Gas management Overview OpenAI Open in ChatGPT OpenAI Open in ChatGPT [PERSON_N…"
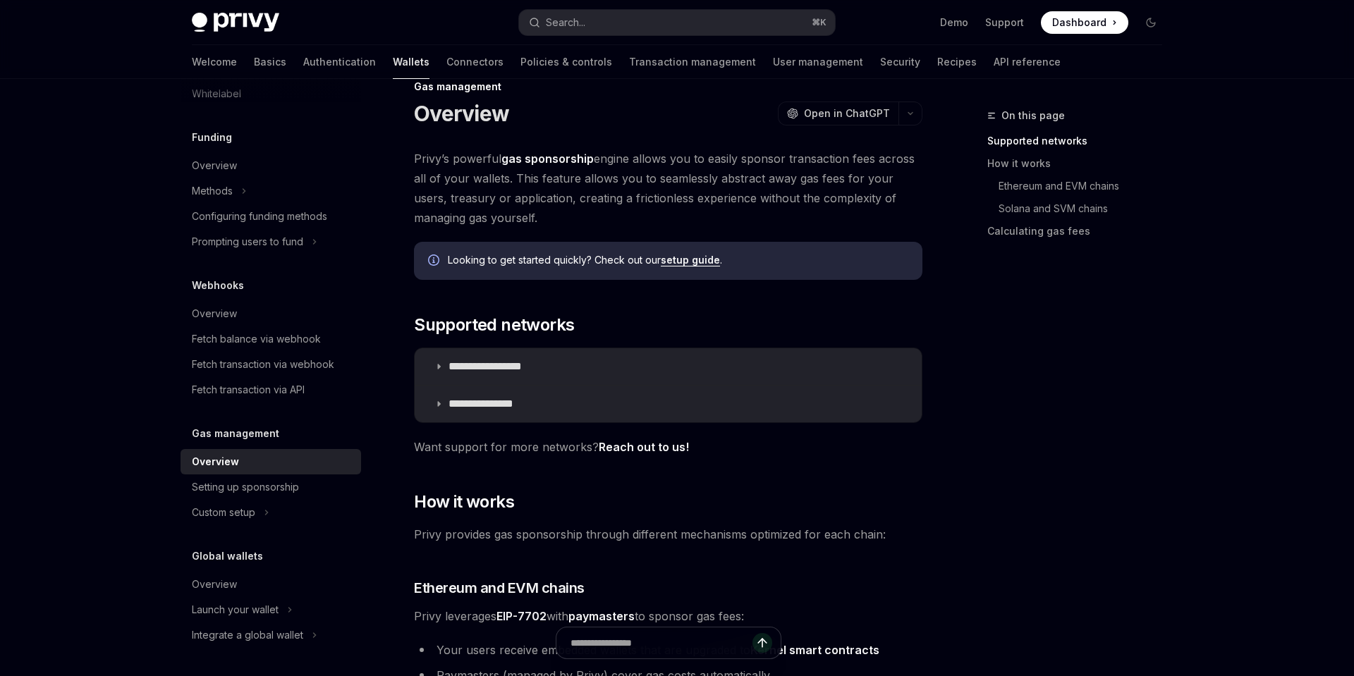
scroll to position [30, 0]
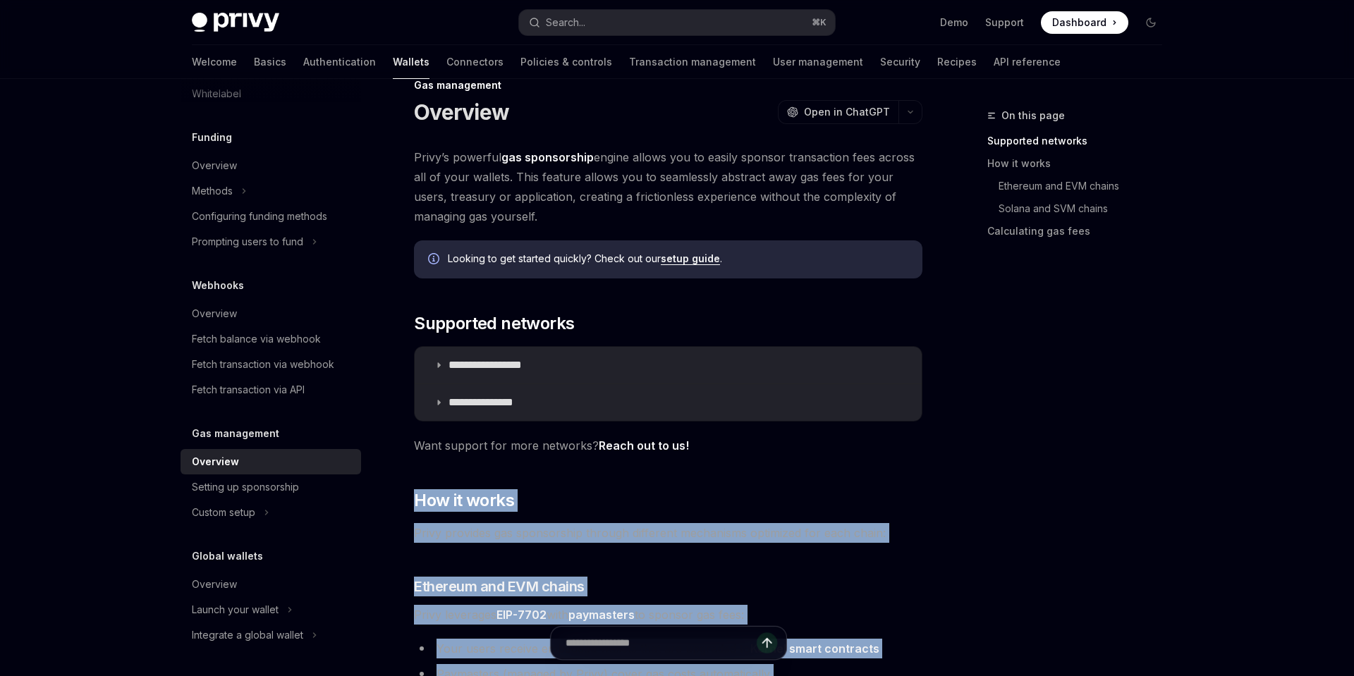
drag, startPoint x: 432, startPoint y: 479, endPoint x: 568, endPoint y: 646, distance: 216.0
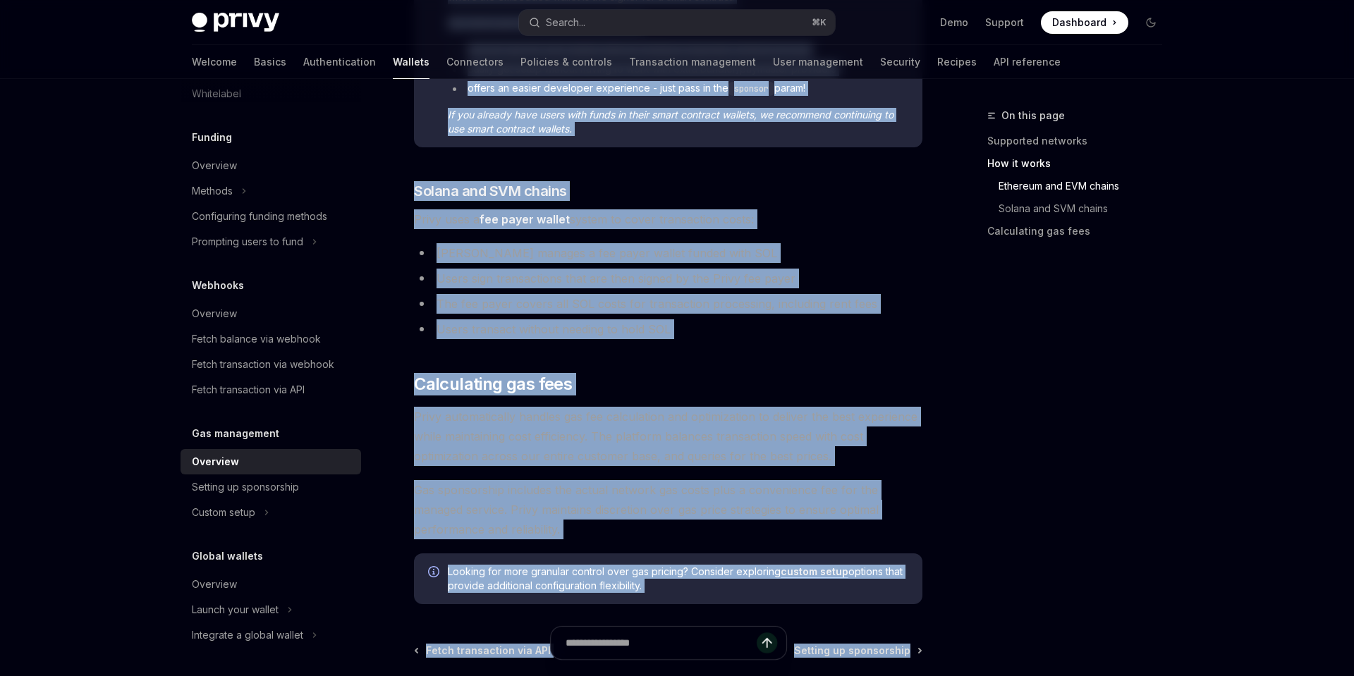
scroll to position [997, 0]
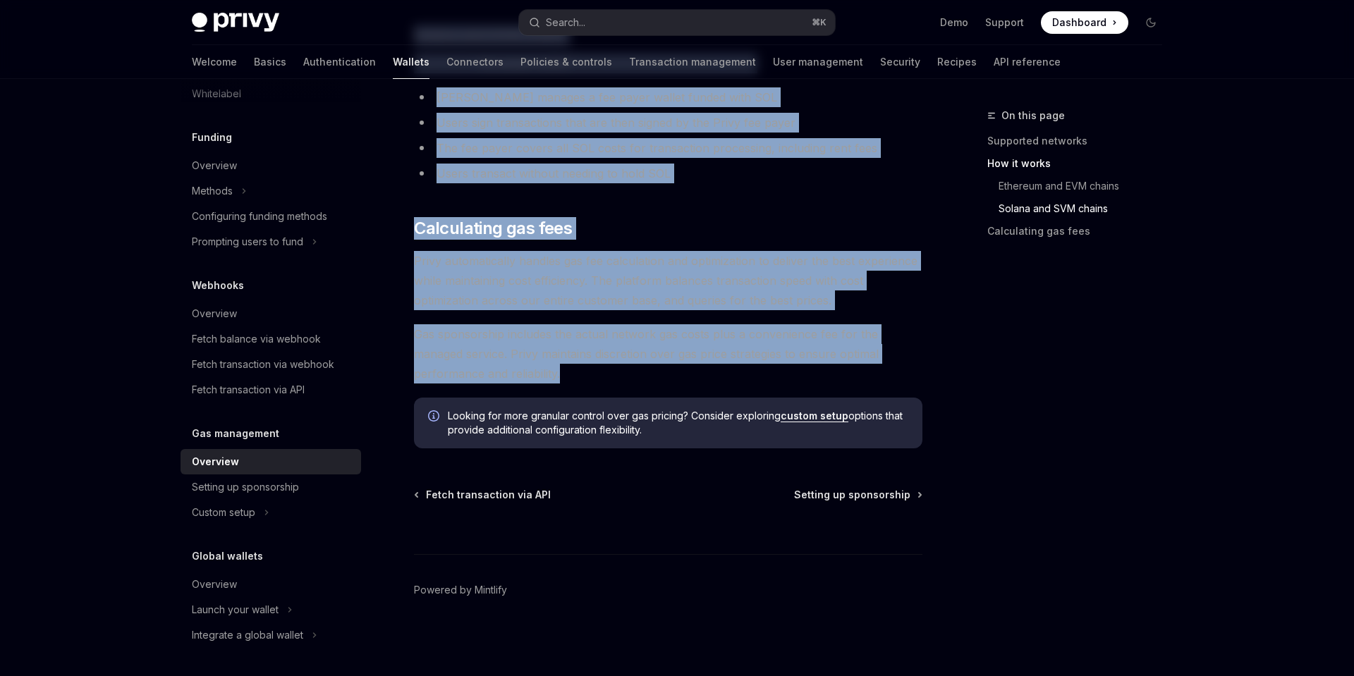
click at [591, 376] on span "Gas sponsorship includes the actual network gas costs plus a convenience fee fo…" at bounding box center [668, 353] width 508 height 59
click at [688, 439] on div "Looking for more granular control over gas pricing? Consider exploring custom s…" at bounding box center [668, 423] width 508 height 51
copy div "Lor ip dolor Sitam consecte adi elitseddoei tempori utlaboree doloremagn aliqua…"
click at [281, 487] on div "Setting up sponsorship" at bounding box center [245, 487] width 107 height 17
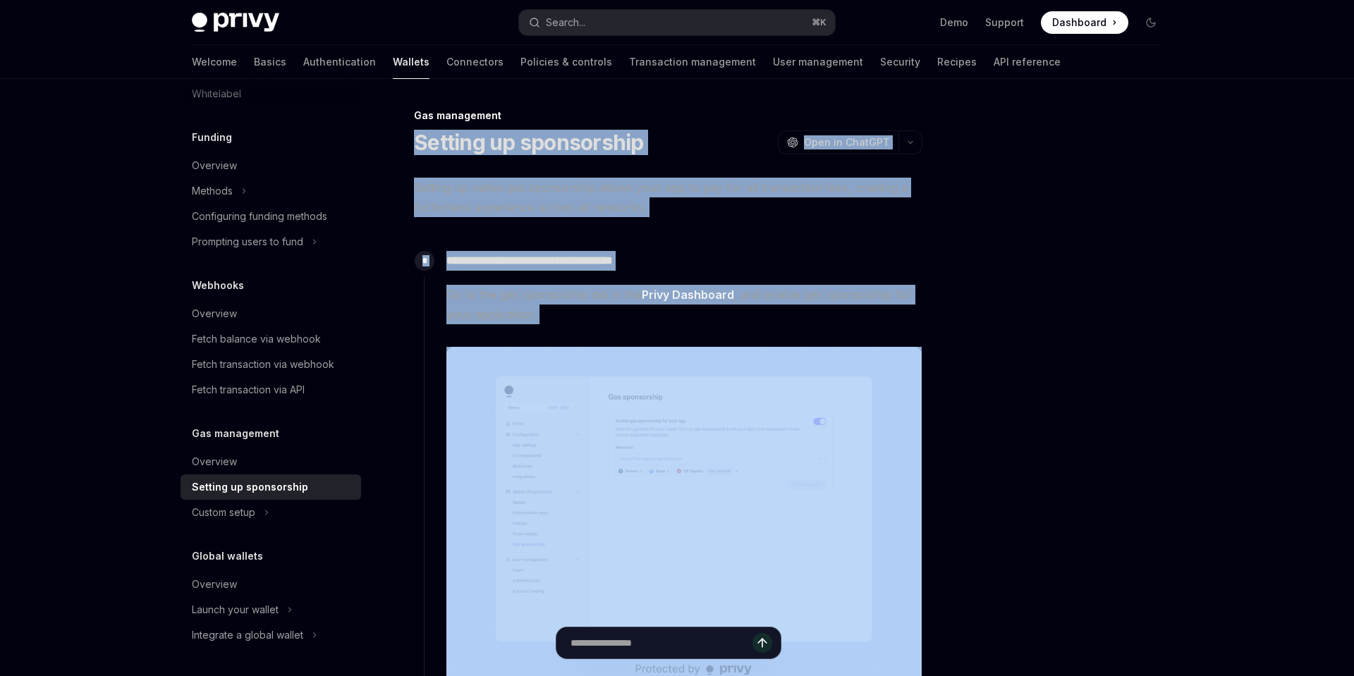
drag, startPoint x: 412, startPoint y: 138, endPoint x: 701, endPoint y: 386, distance: 380.6
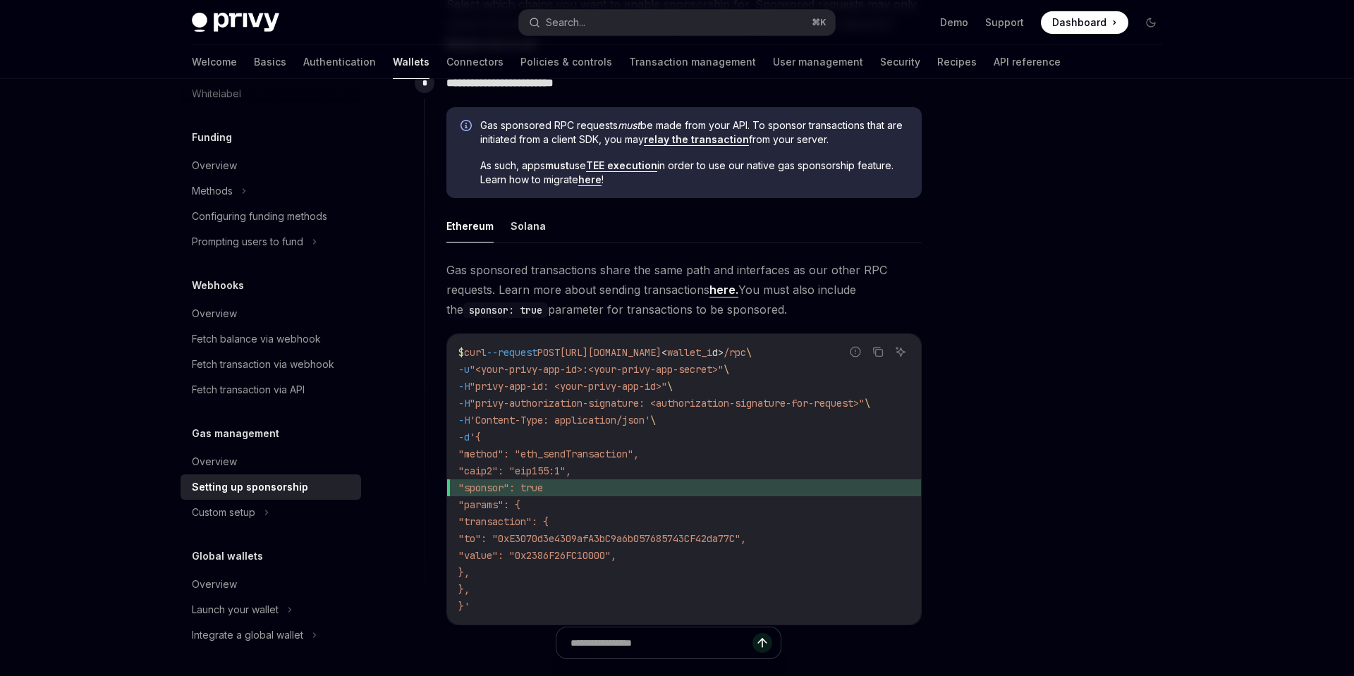
scroll to position [1070, 0]
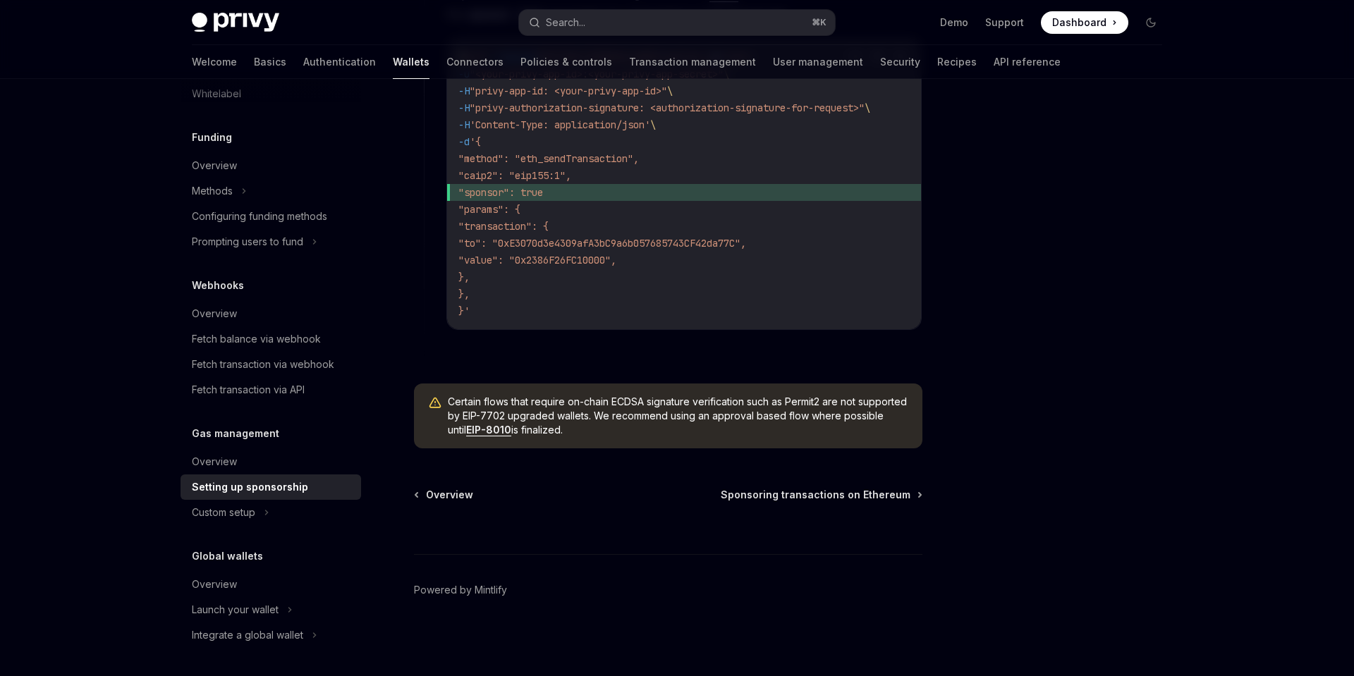
click at [700, 441] on div "Certain flows that require on-chain ECDSA signature verification such as Permit…" at bounding box center [668, 416] width 508 height 65
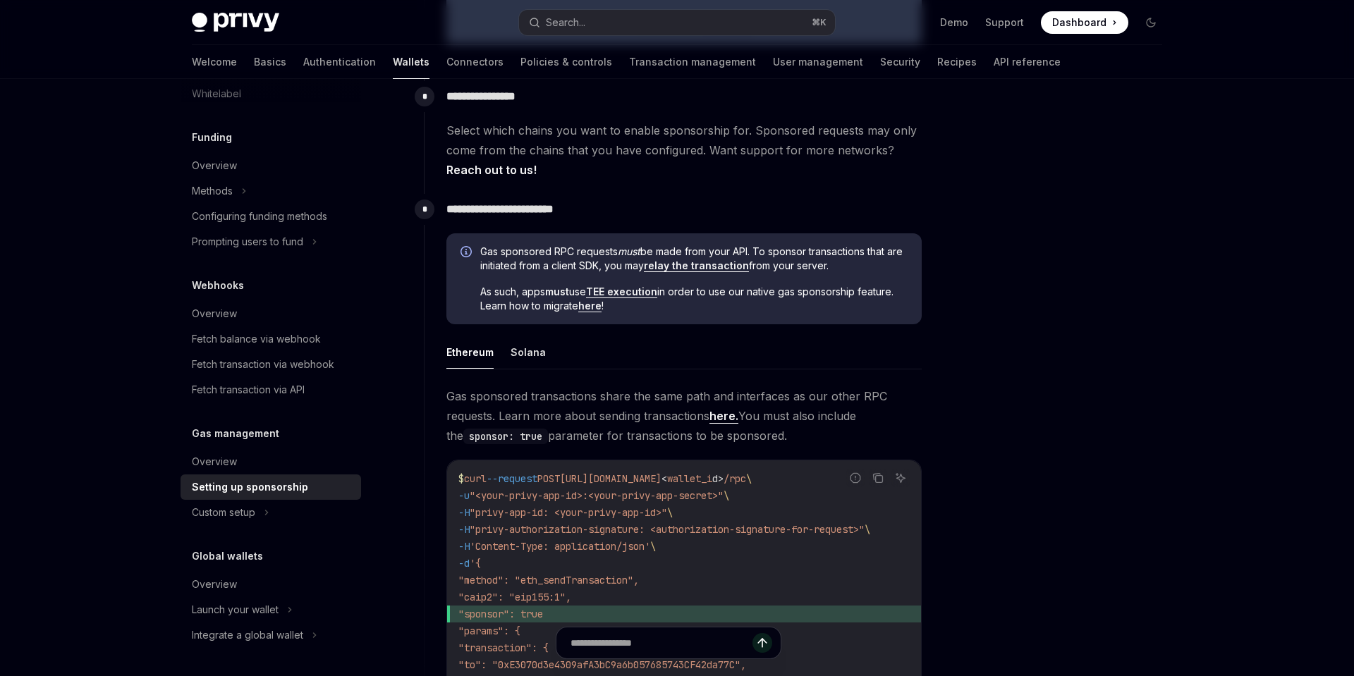
scroll to position [300, 0]
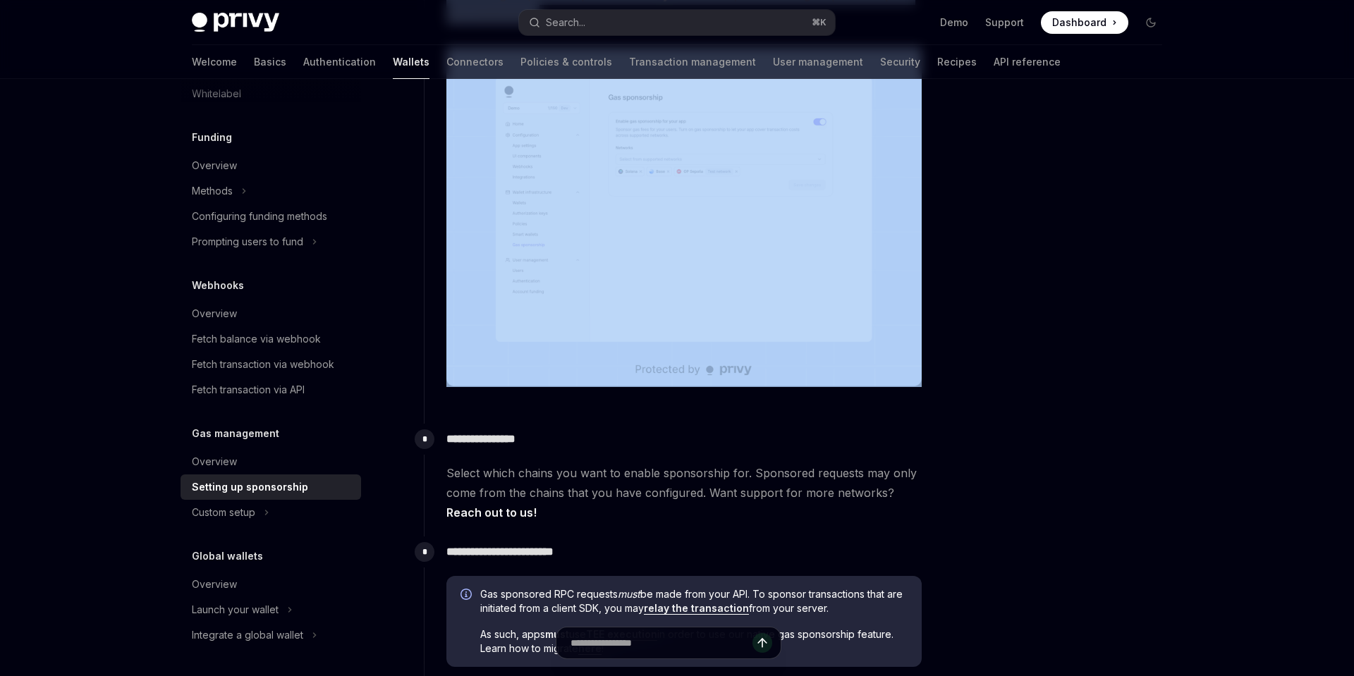
copy div "**********"
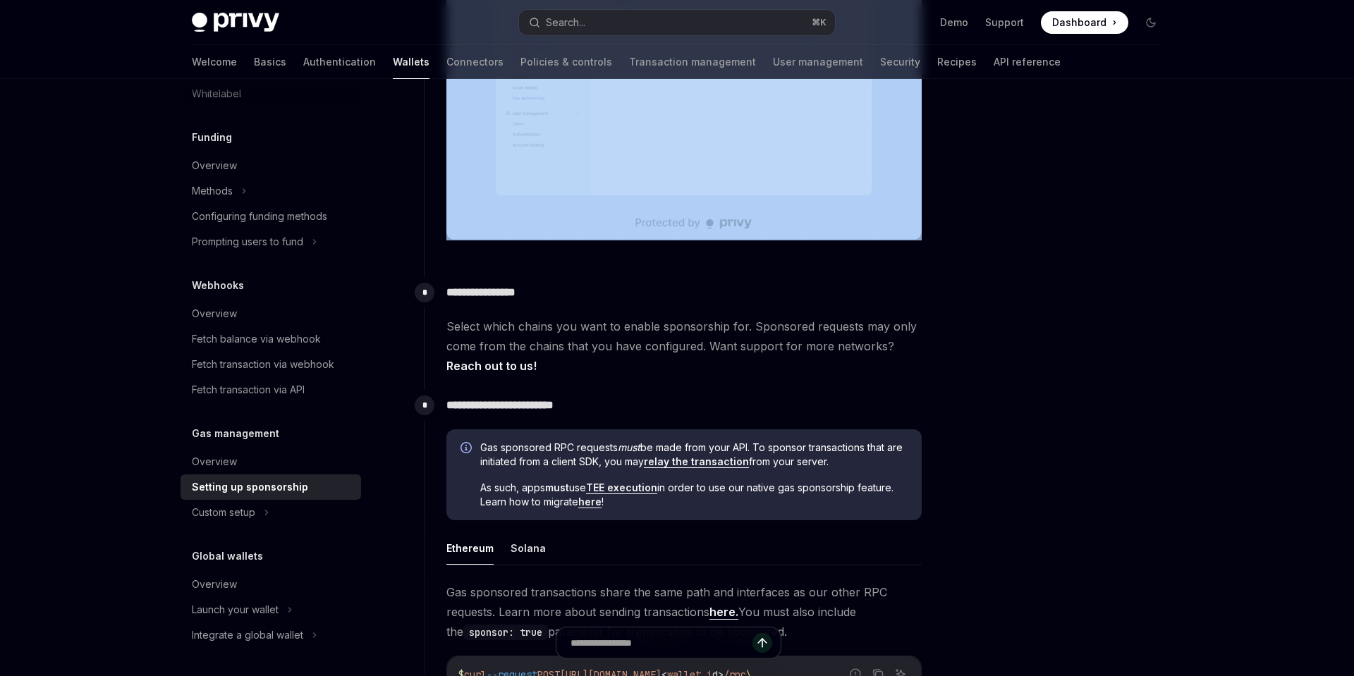
scroll to position [461, 0]
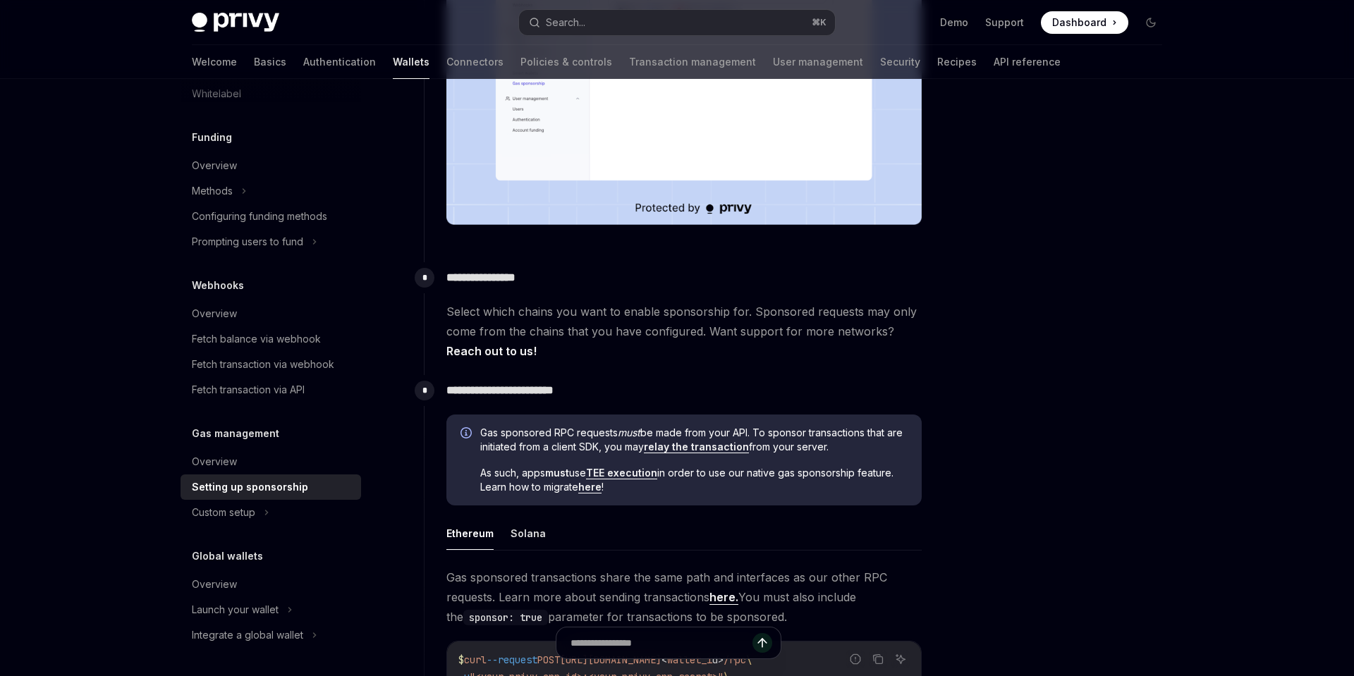
click at [693, 419] on div "Gas sponsored RPC requests must be made from your API. To sponsor transactions …" at bounding box center [683, 461] width 475 height 92
click at [711, 452] on link "relay the transaction" at bounding box center [696, 447] width 105 height 13
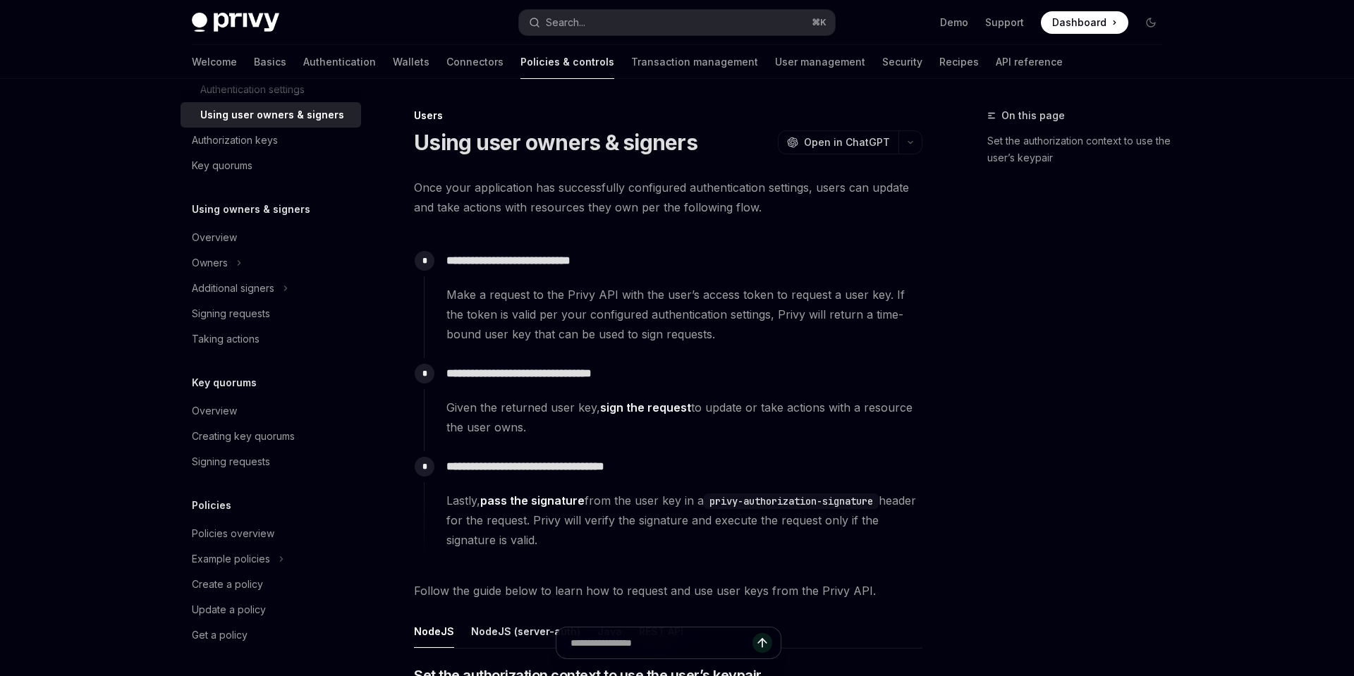
scroll to position [393, 0]
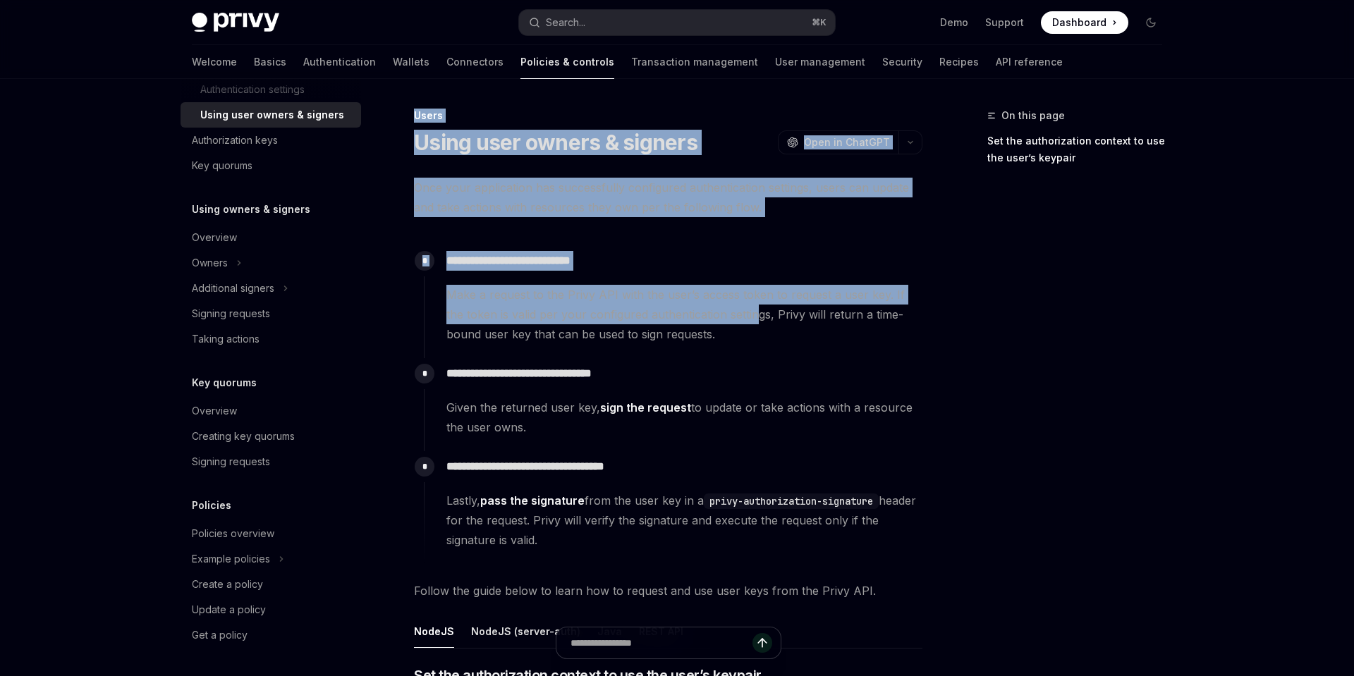
drag, startPoint x: 415, startPoint y: 112, endPoint x: 738, endPoint y: 319, distance: 383.1
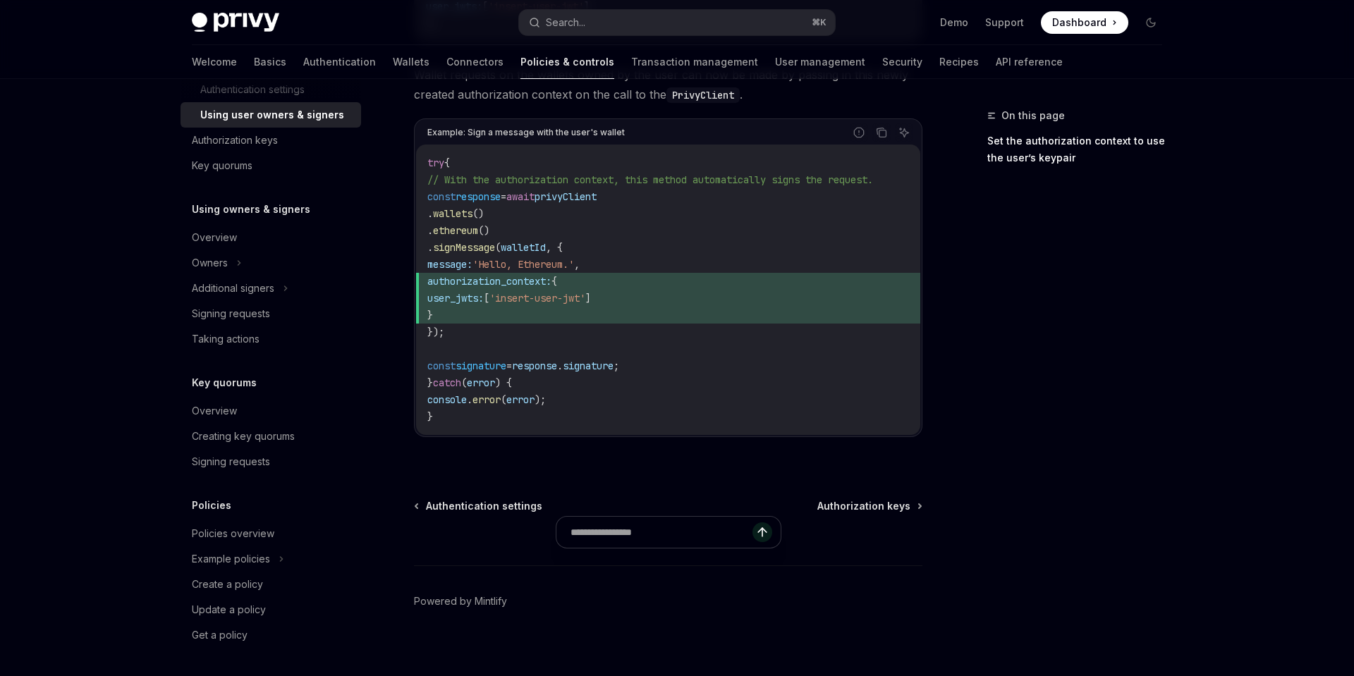
scroll to position [814, 0]
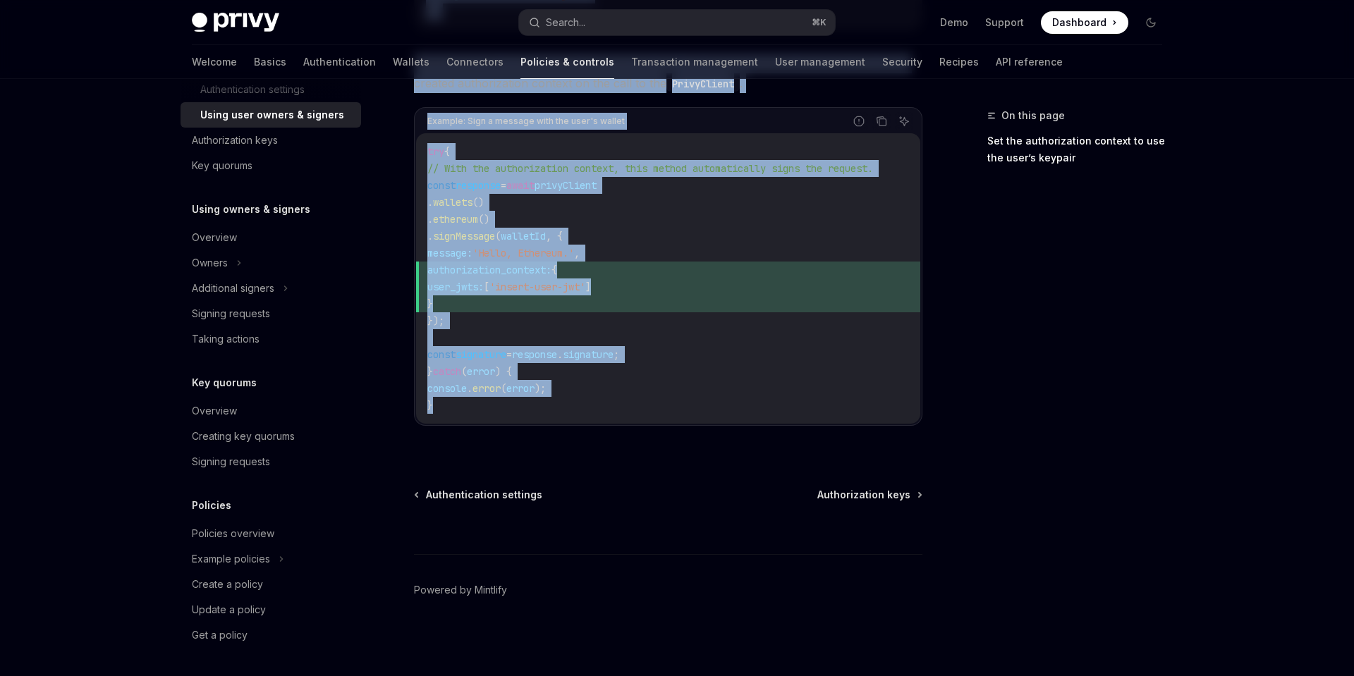
click at [662, 405] on code "try { // With the authorization context, this method automatically signs the re…" at bounding box center [668, 278] width 482 height 271
copy div "**********"
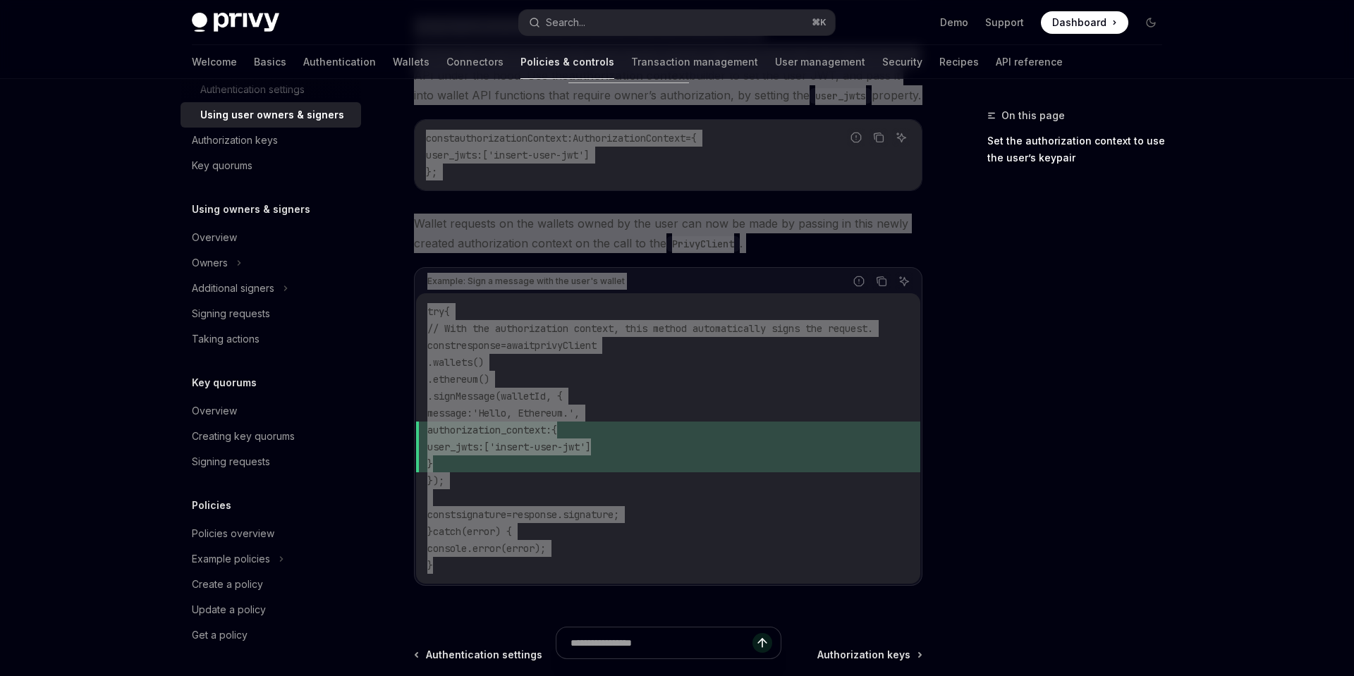
scroll to position [684, 0]
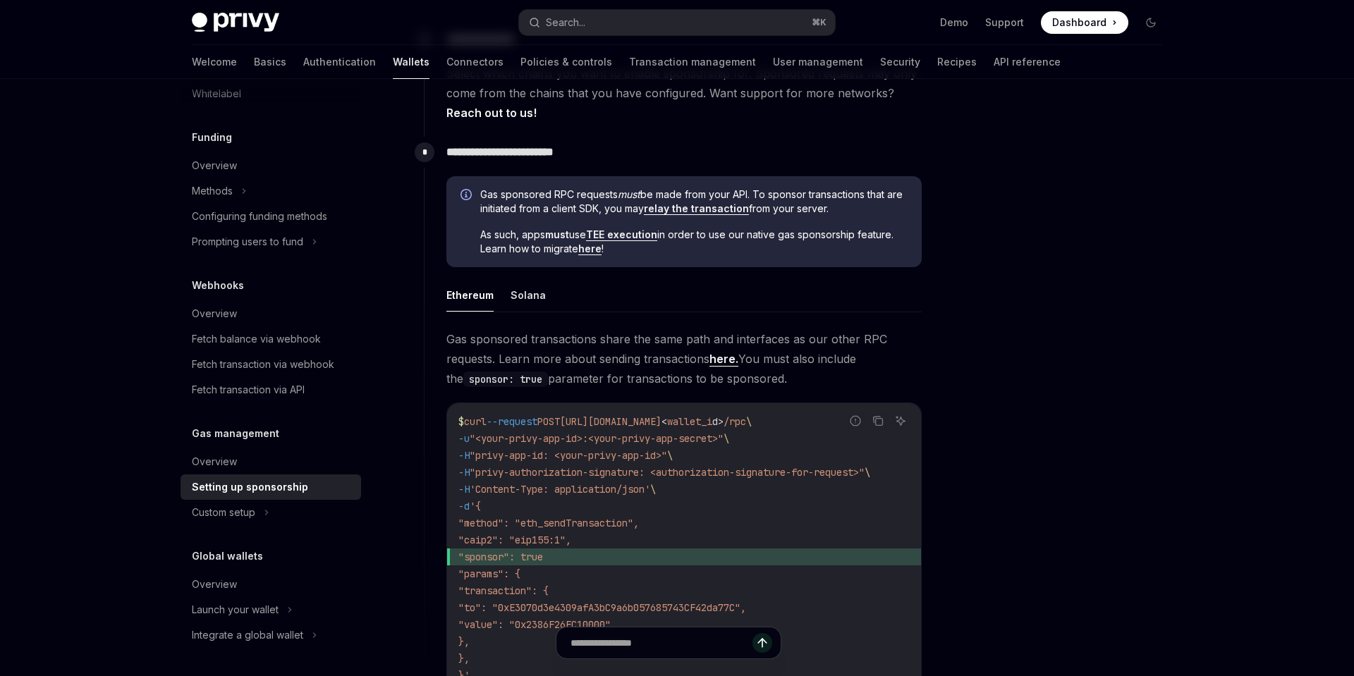
scroll to position [692, 0]
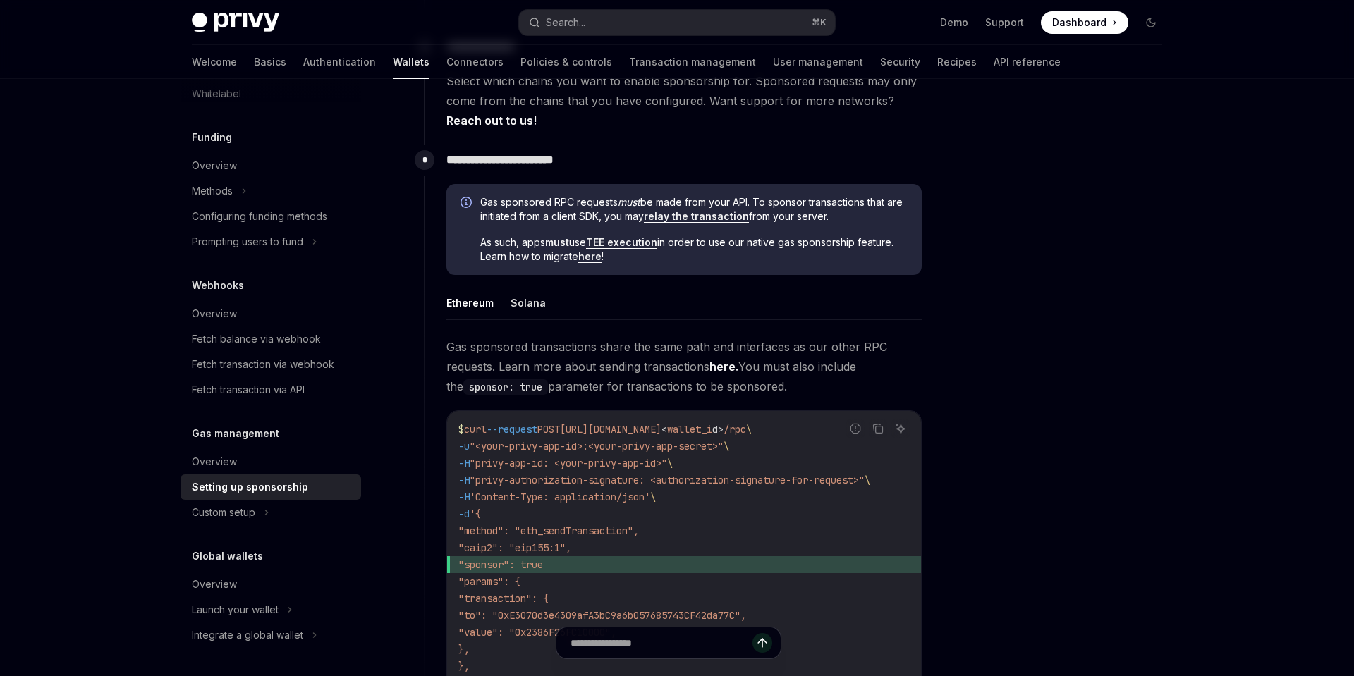
click at [652, 245] on link "TEE execution" at bounding box center [621, 242] width 71 height 13
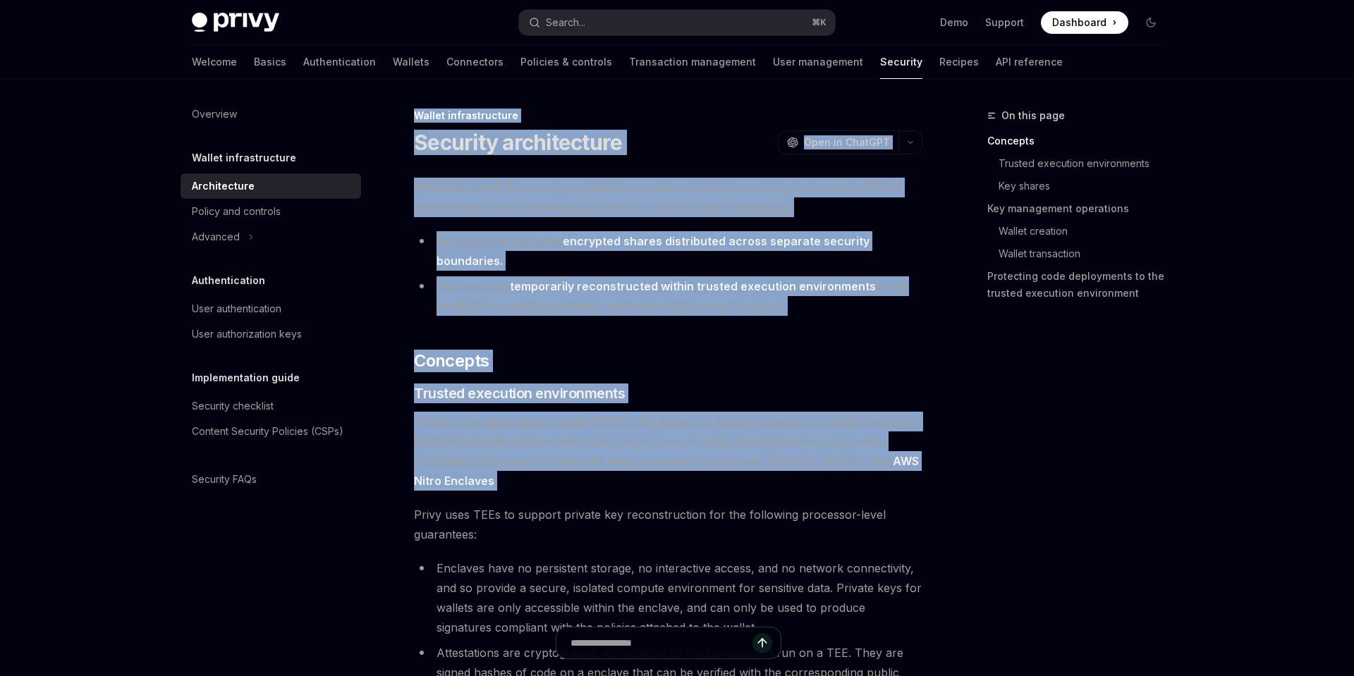
drag, startPoint x: 415, startPoint y: 114, endPoint x: 746, endPoint y: 475, distance: 490.6
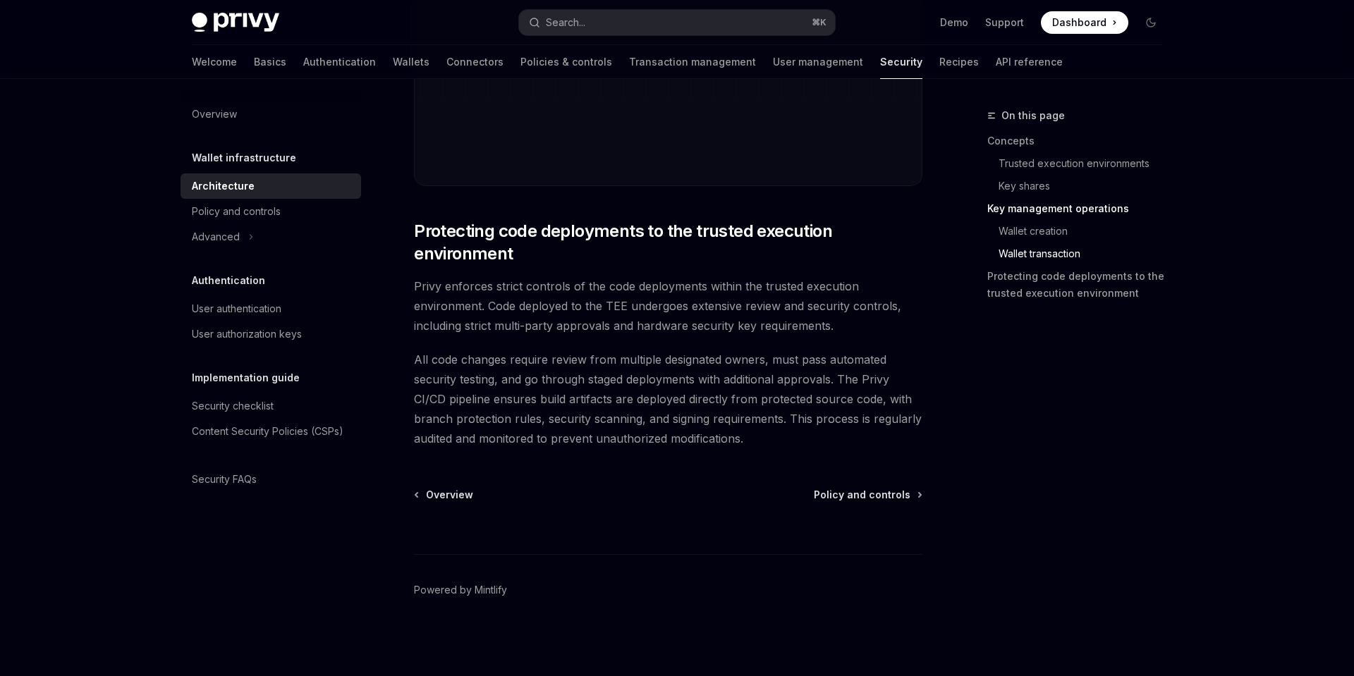
scroll to position [2893, 0]
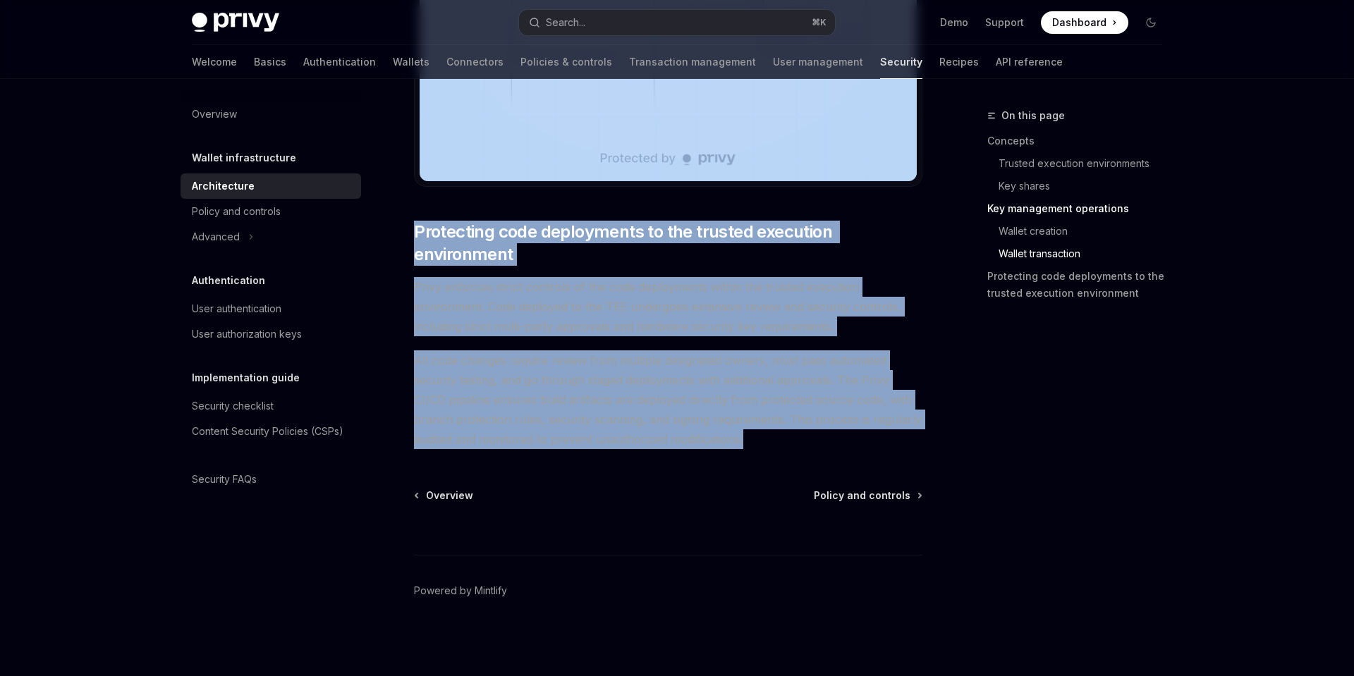
click at [778, 446] on span "All code changes require review from multiple designated owners, must pass auto…" at bounding box center [668, 399] width 508 height 99
copy div "Loremi dolorsitametco Adipisci elitseddoeiu TempOR Inci ut LaboREE DoloRE Magn …"
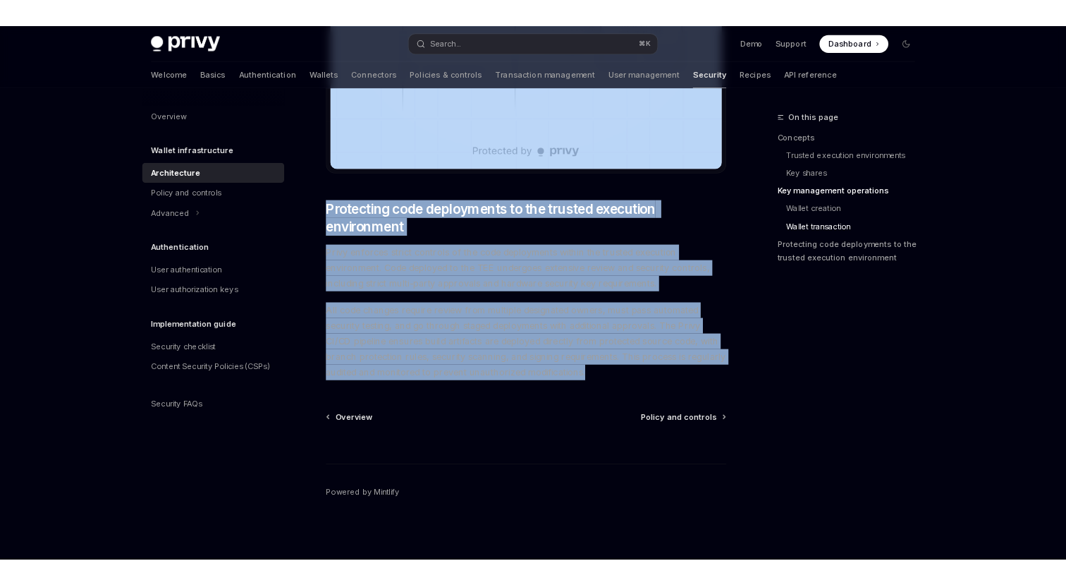
scroll to position [2713, 0]
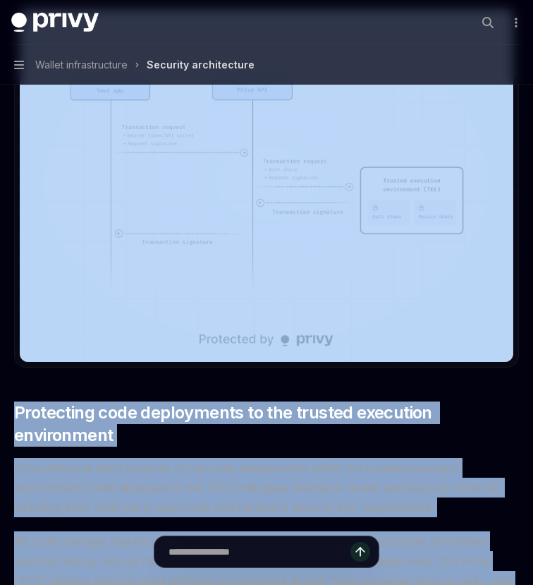
type textarea "*"
